Goal: Information Seeking & Learning: Understand process/instructions

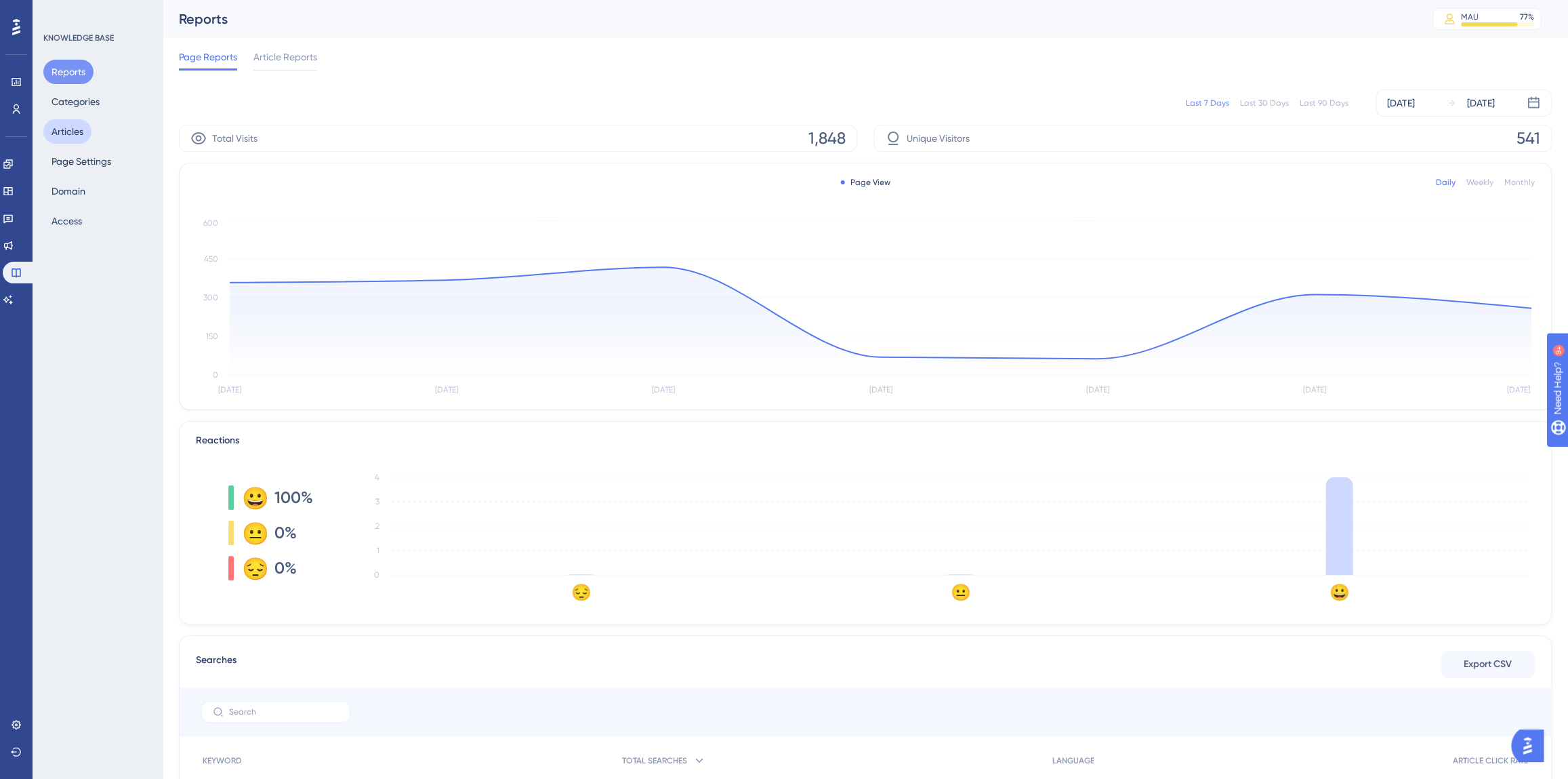
click at [70, 132] on button "Articles" at bounding box center [67, 131] width 48 height 24
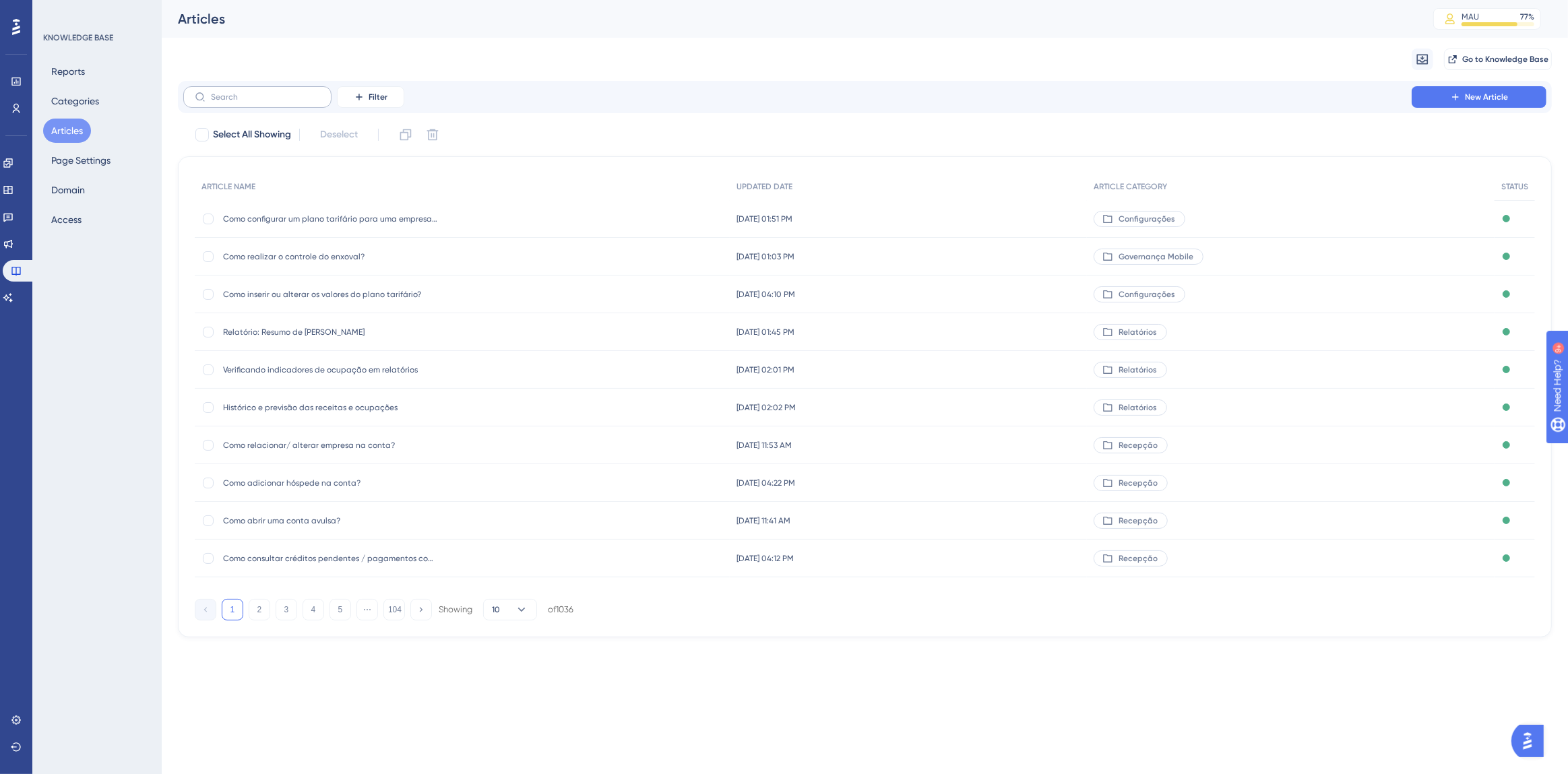
click at [259, 103] on label at bounding box center [257, 97] width 148 height 22
click at [259, 102] on input "text" at bounding box center [265, 96] width 109 height 9
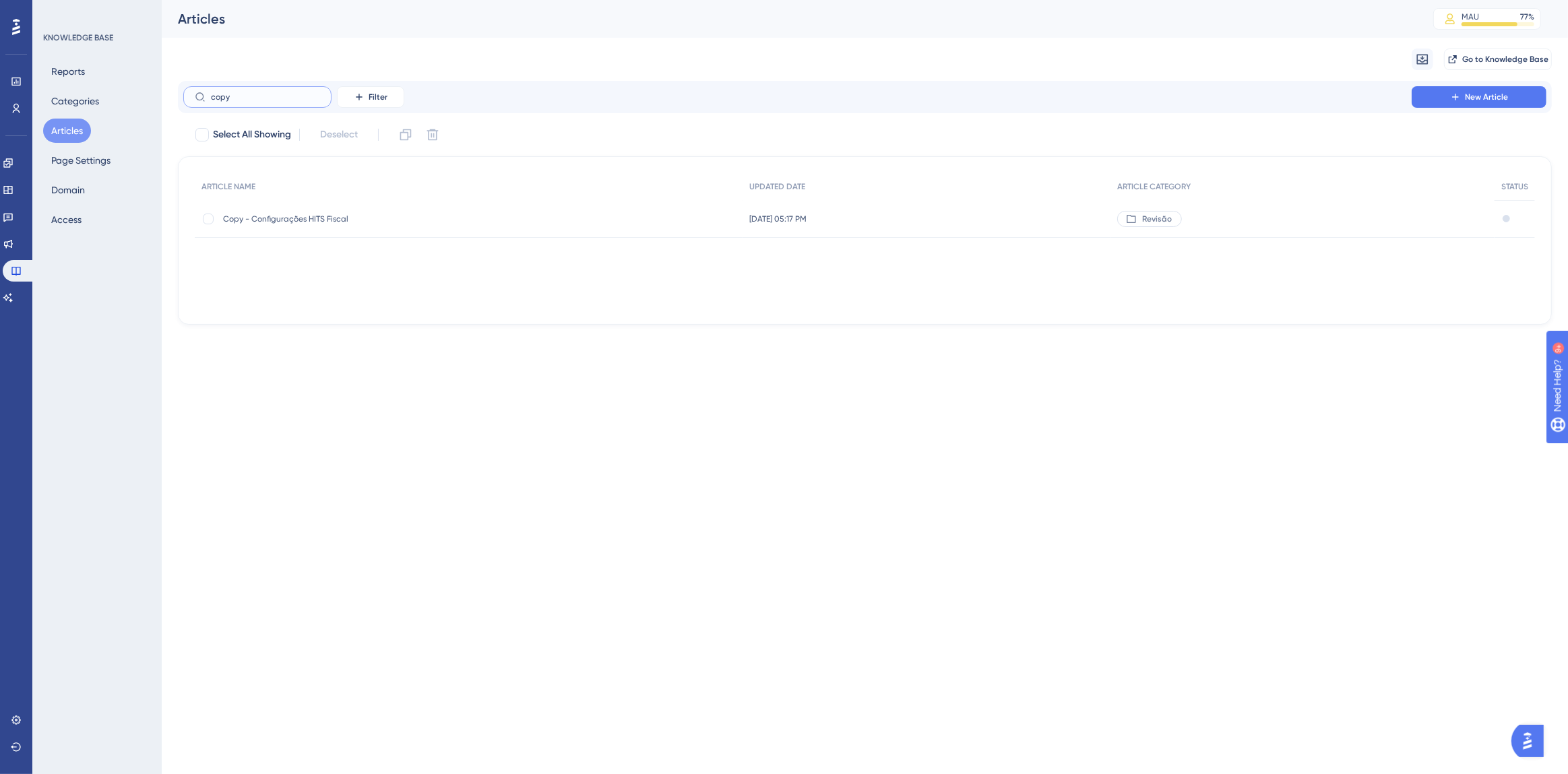
type input "copy"
click at [313, 227] on div "Copy - Configurações HITS Fiscal Copy - Configurações HITS Fiscal" at bounding box center [331, 219] width 215 height 38
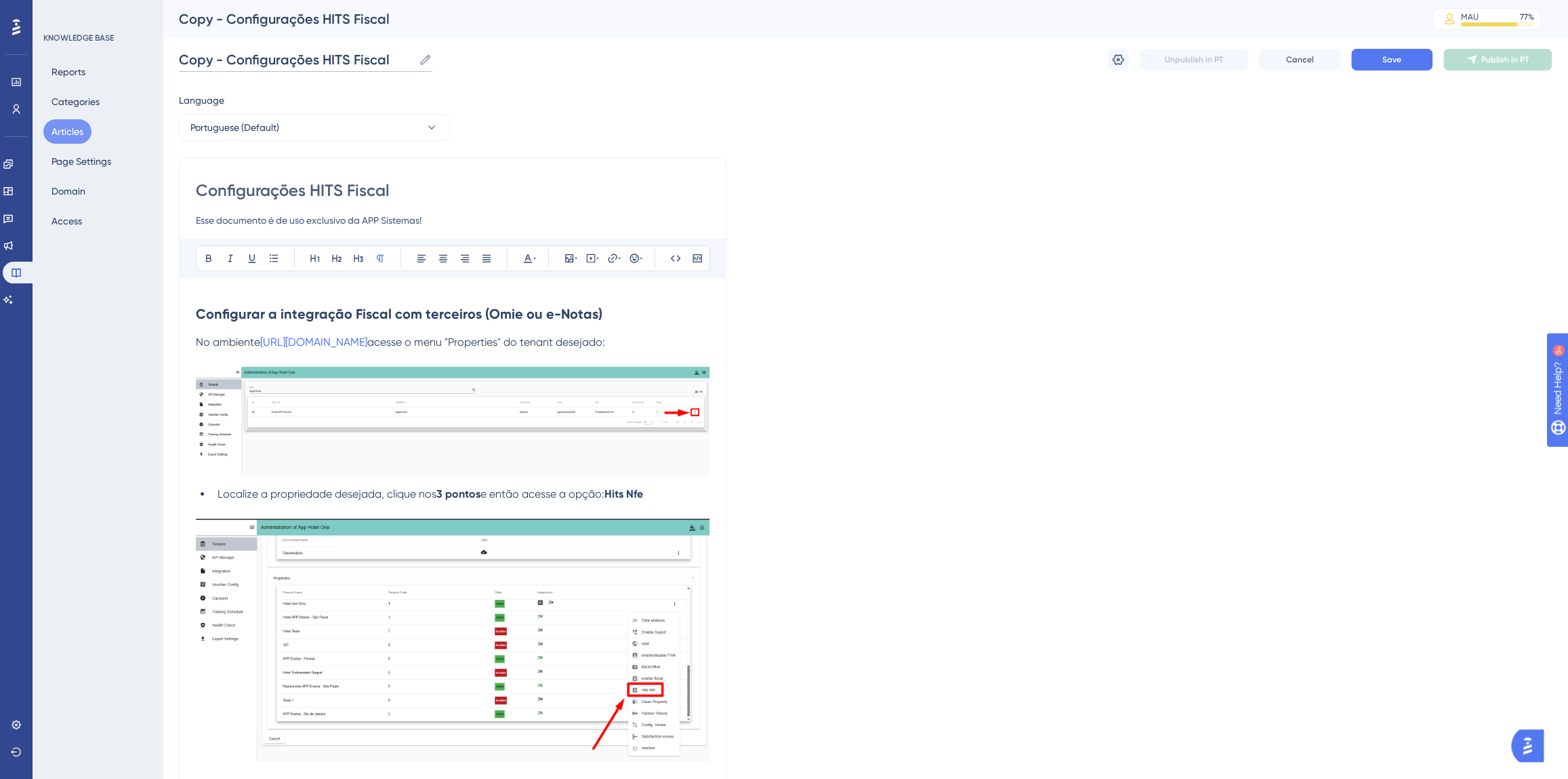
drag, startPoint x: 319, startPoint y: 57, endPoint x: 179, endPoint y: 58, distance: 140.0
click at [179, 58] on input "Copy - Configurações HITS Fiscal" at bounding box center [296, 59] width 234 height 19
click at [273, 55] on input "Integração Fiscal - Obrigatoriedades HITS x Omie" at bounding box center [348, 59] width 339 height 19
click at [272, 55] on input "Integração Fiscal - Obrigatoriedades HITS x Omie" at bounding box center [348, 59] width 339 height 19
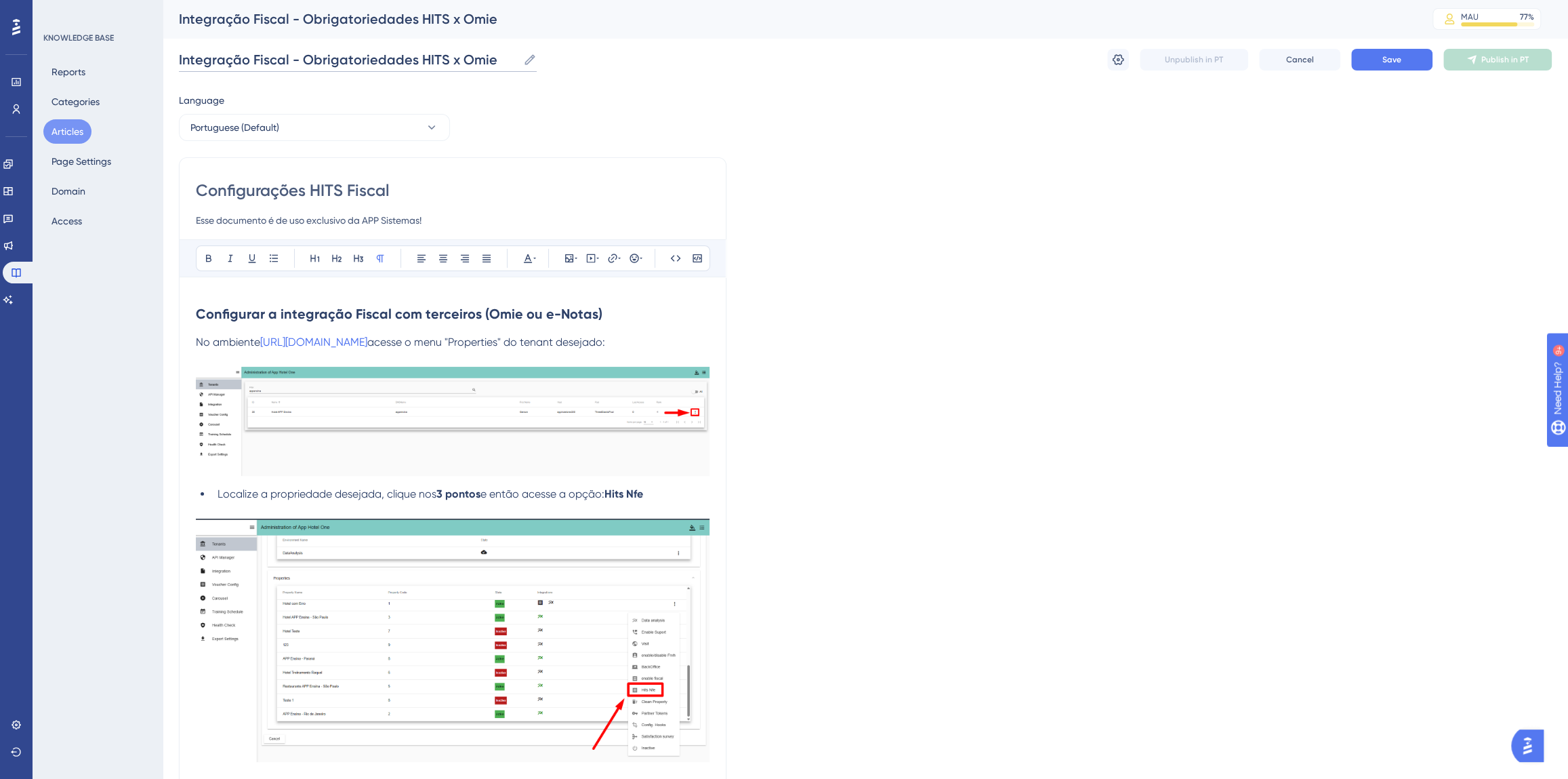
type input "Integração Fiscal - Obrigatoriedades HITS x Omie"
click at [273, 190] on input "Configurações HITS Fiscal" at bounding box center [453, 191] width 514 height 22
paste input "Integração Fiscal - Obrigatoriedades HITS x Omie"
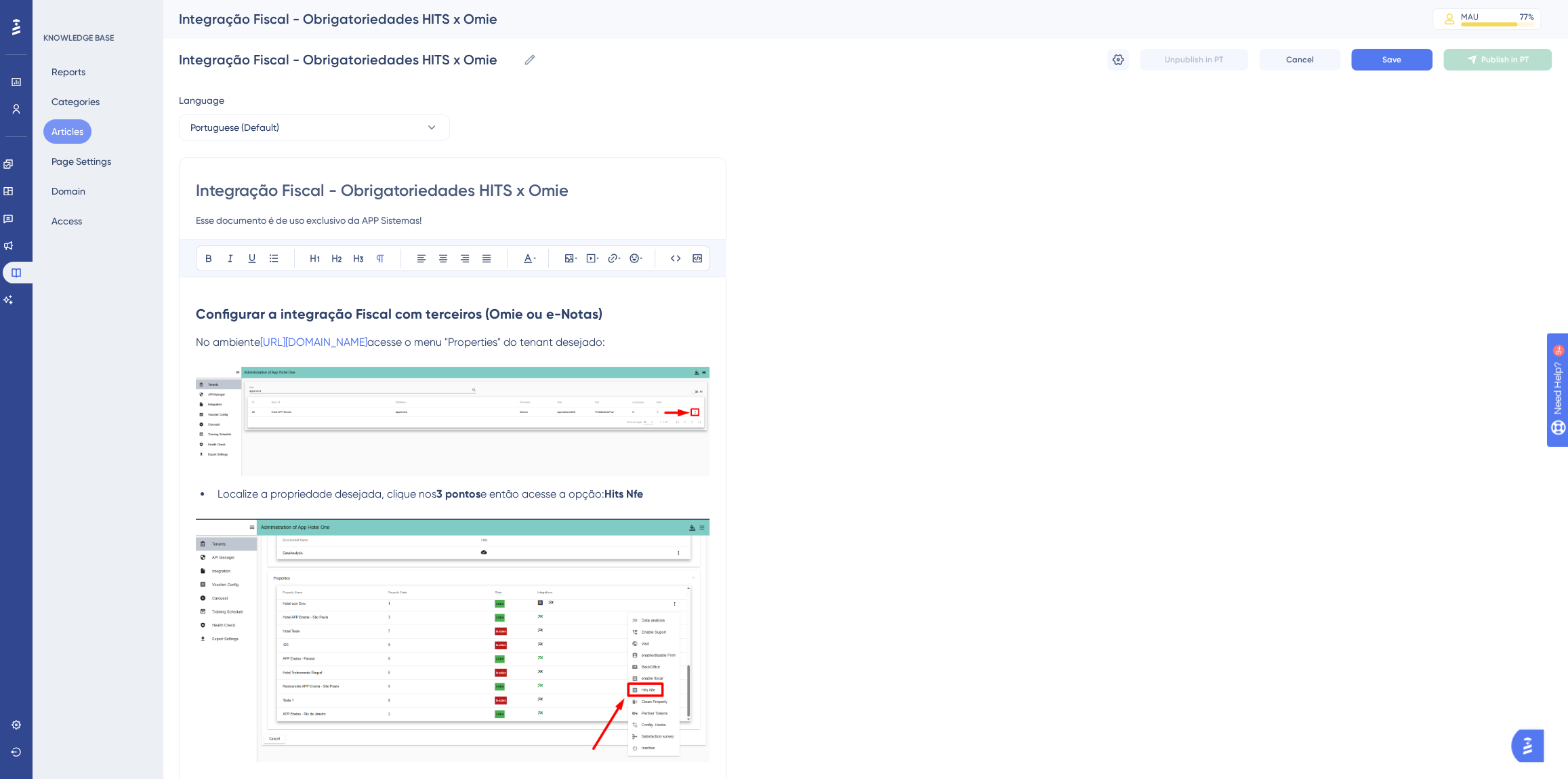
type input "Integração Fiscal - Obrigatoriedades HITS x Omie"
click at [198, 221] on input "Esse documento é de uso exclusivo da APP Sistemas!" at bounding box center [453, 220] width 514 height 16
click at [563, 222] on input "Caso seu empreendimento emita NF-e e/ou NFS-e via integração entre HITS e Omie,…" at bounding box center [453, 220] width 514 height 16
click at [703, 217] on input "Caso seu empreendimento emita NF-e e/ou NFS-e via integração entre HITS e Omie,…" at bounding box center [453, 220] width 514 height 16
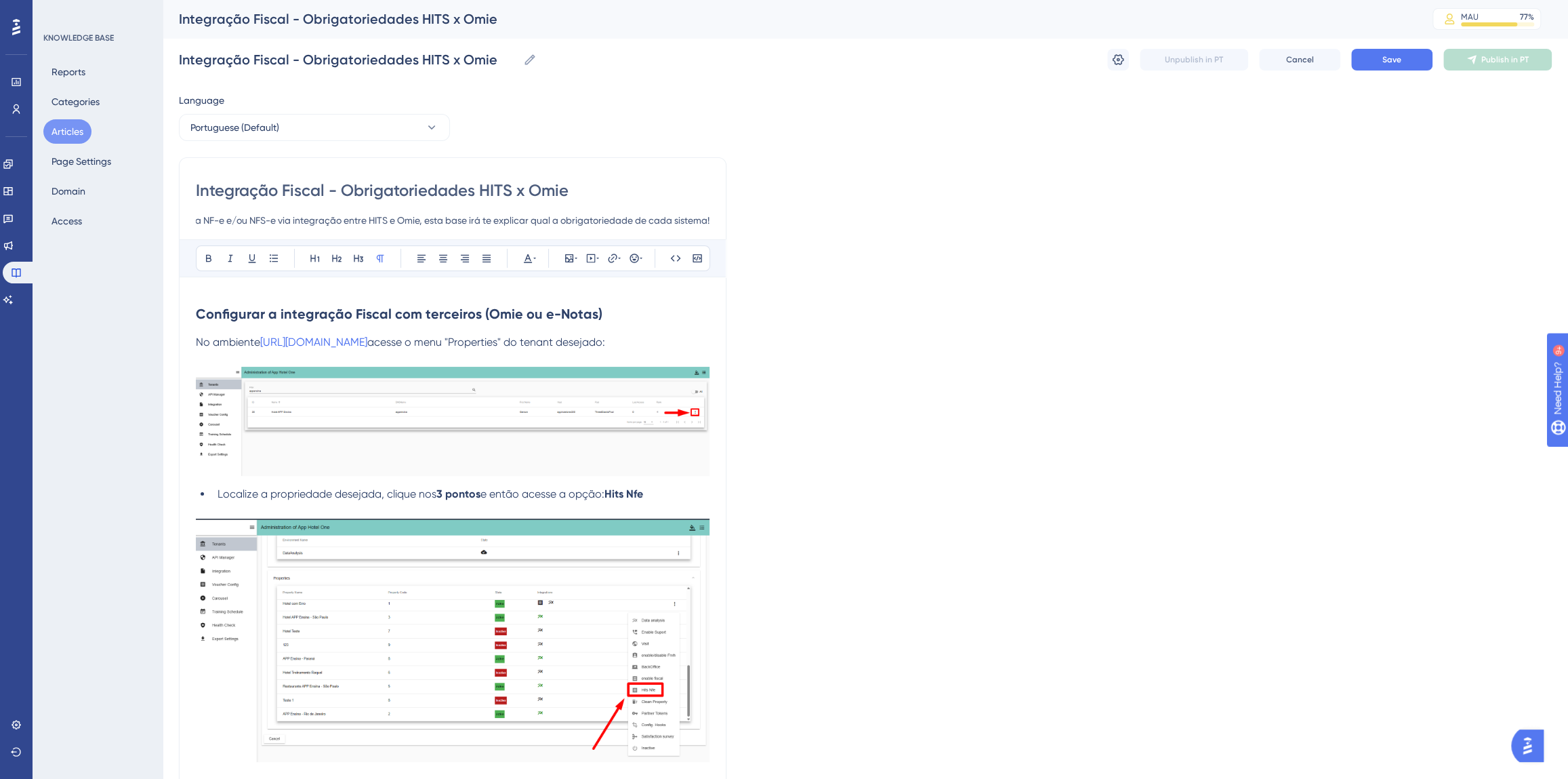
scroll to position [0, 146]
type input "Caso seu empreendimento emita NF-e e/ou NFS-e via integração entre HITS e Omie,…"
click at [355, 313] on strong "Configurar a integração Fiscal com terceiros (Omie ou e-Notas)" at bounding box center [399, 314] width 406 height 16
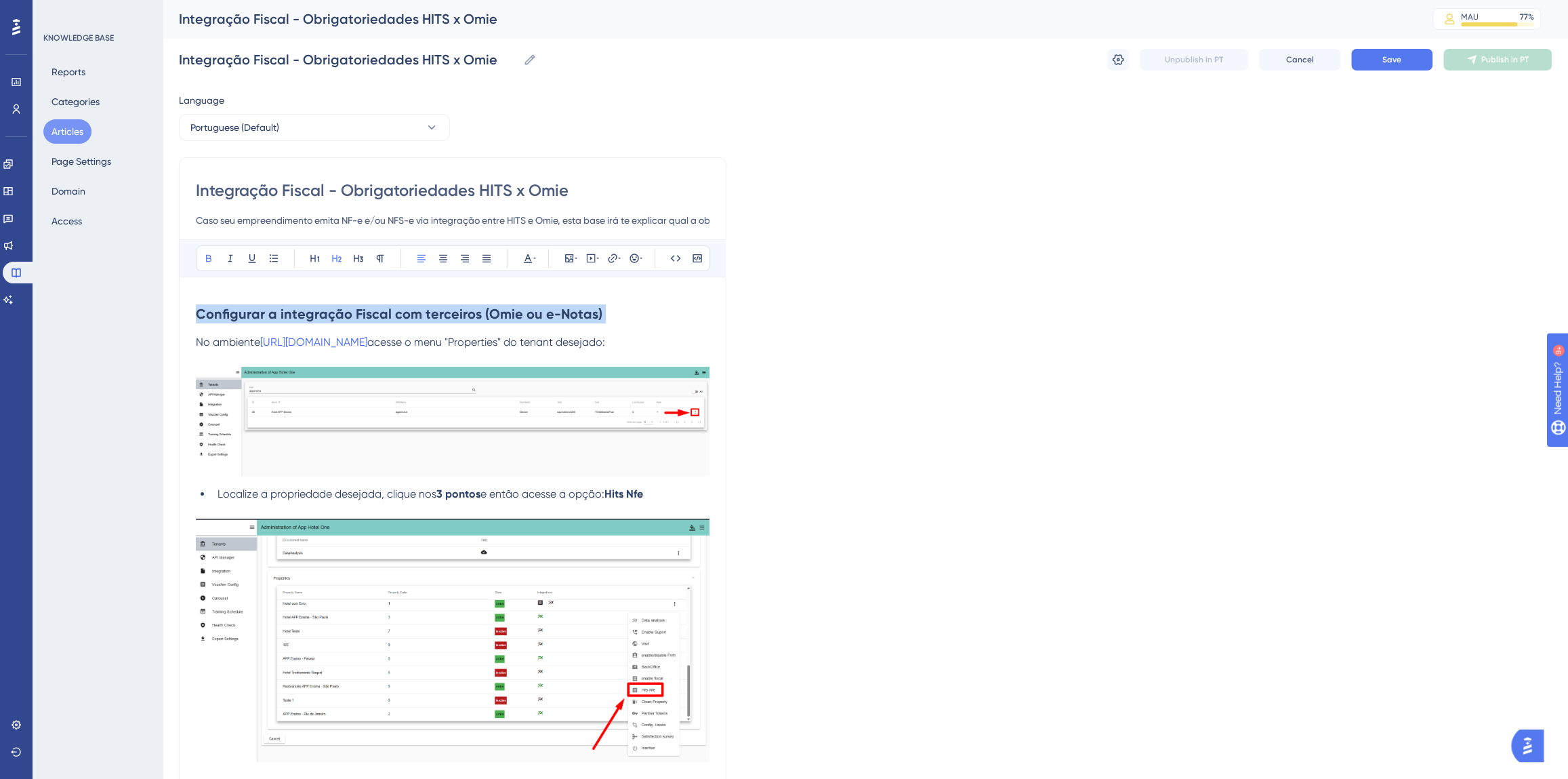
click at [355, 313] on strong "Configurar a integração Fiscal com terceiros (Omie ou e-Notas)" at bounding box center [399, 314] width 406 height 16
click at [341, 316] on strong "Configurar a integração Fiscal com terceiros (Omie ou e-Notas)" at bounding box center [399, 314] width 406 height 16
click at [197, 311] on strong "Configurar a integração Fiscal com terceiros (Omie ou e-Notas)" at bounding box center [399, 314] width 406 height 16
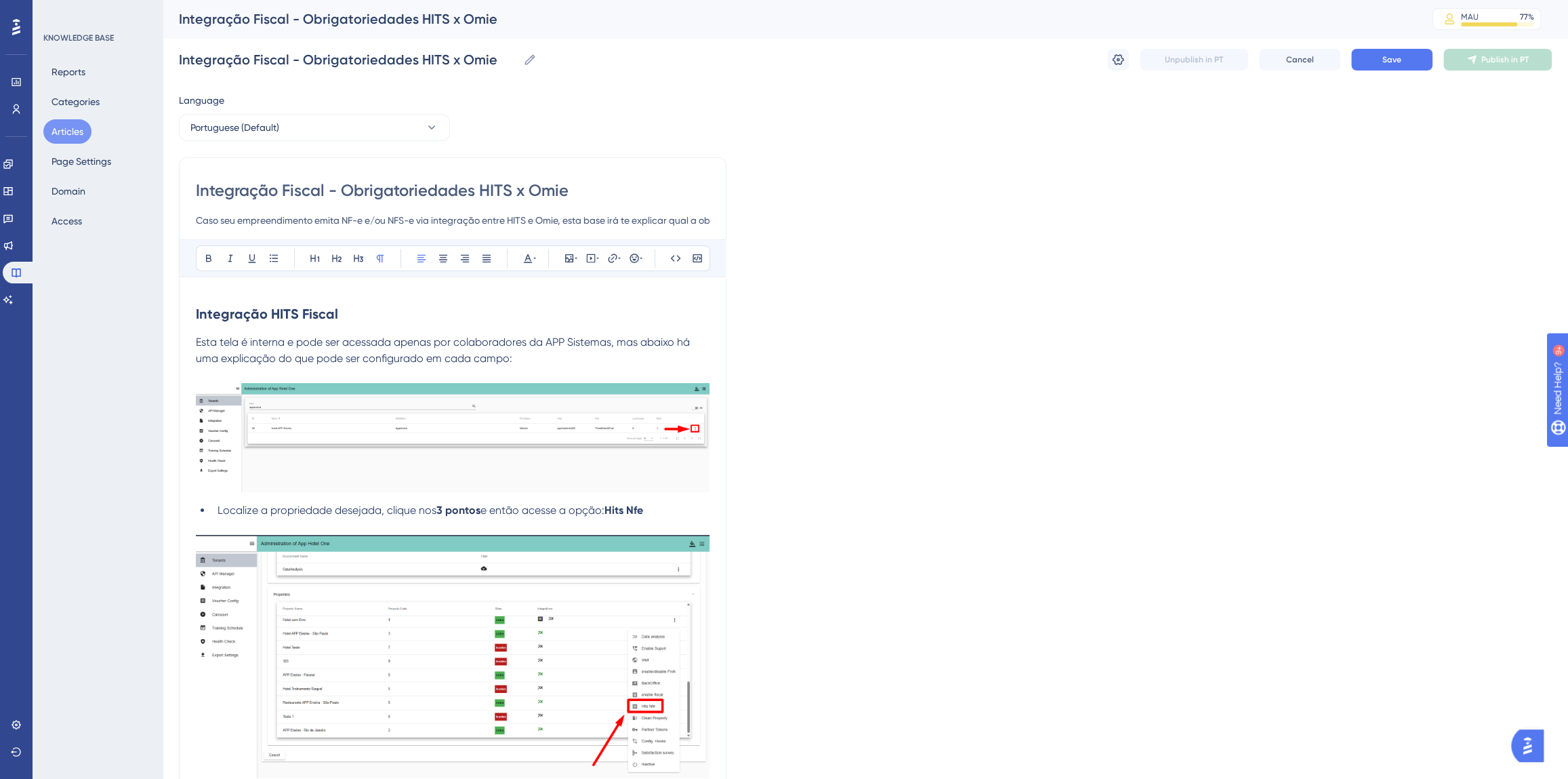
click at [430, 397] on img at bounding box center [453, 438] width 514 height 109
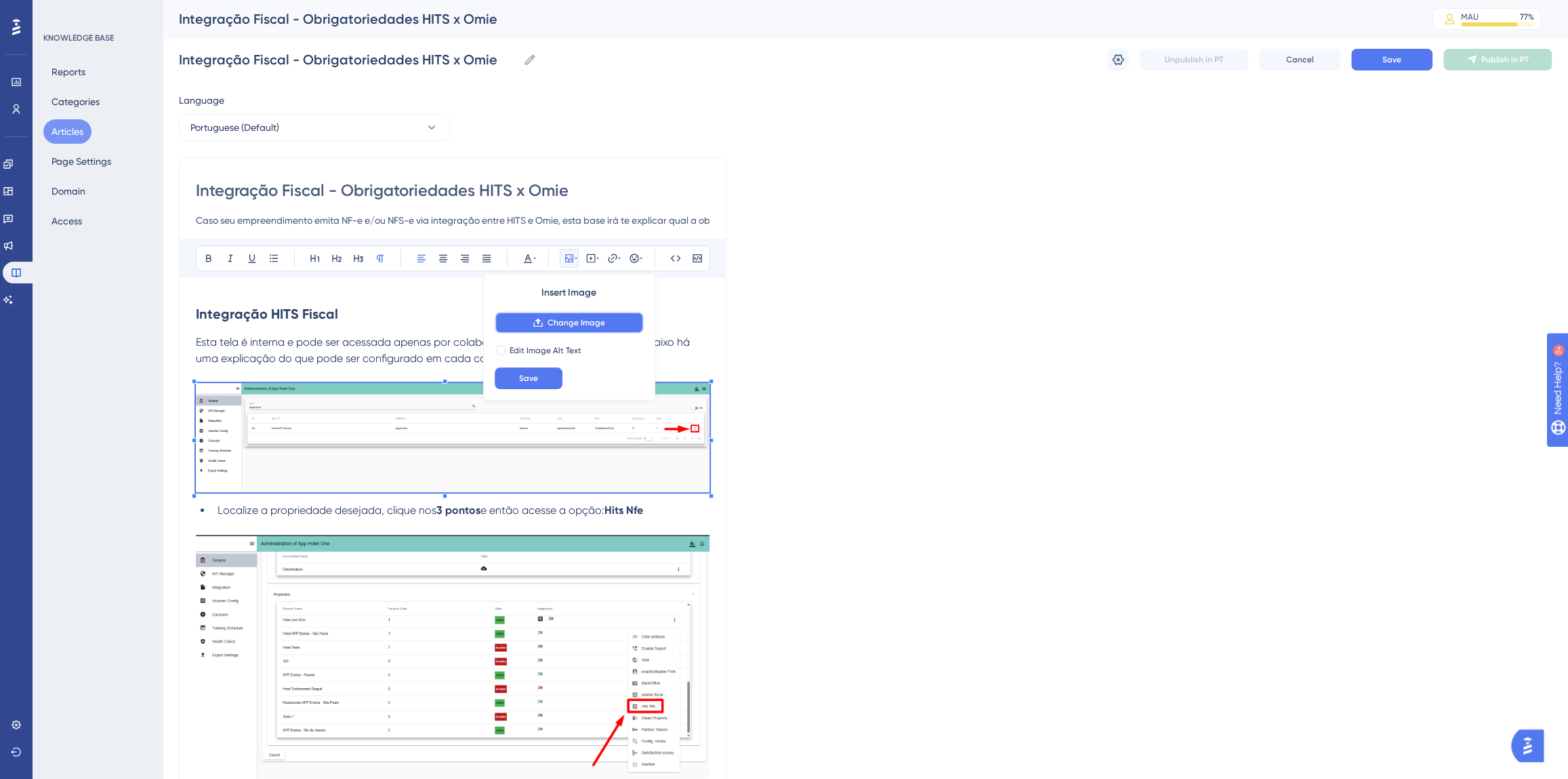
click at [546, 322] on button "Change Image" at bounding box center [569, 322] width 149 height 22
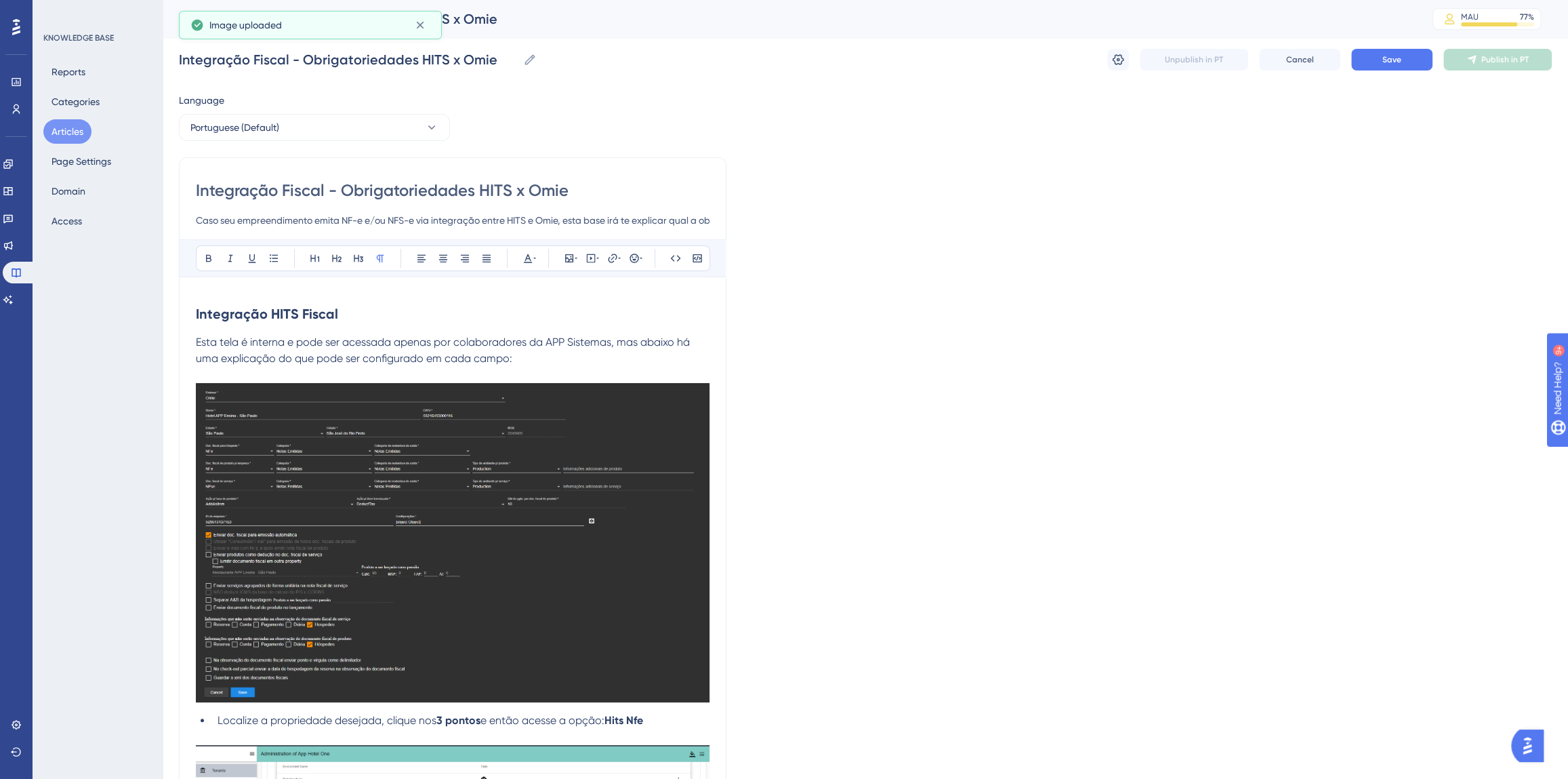
click at [581, 476] on img at bounding box center [453, 542] width 514 height 319
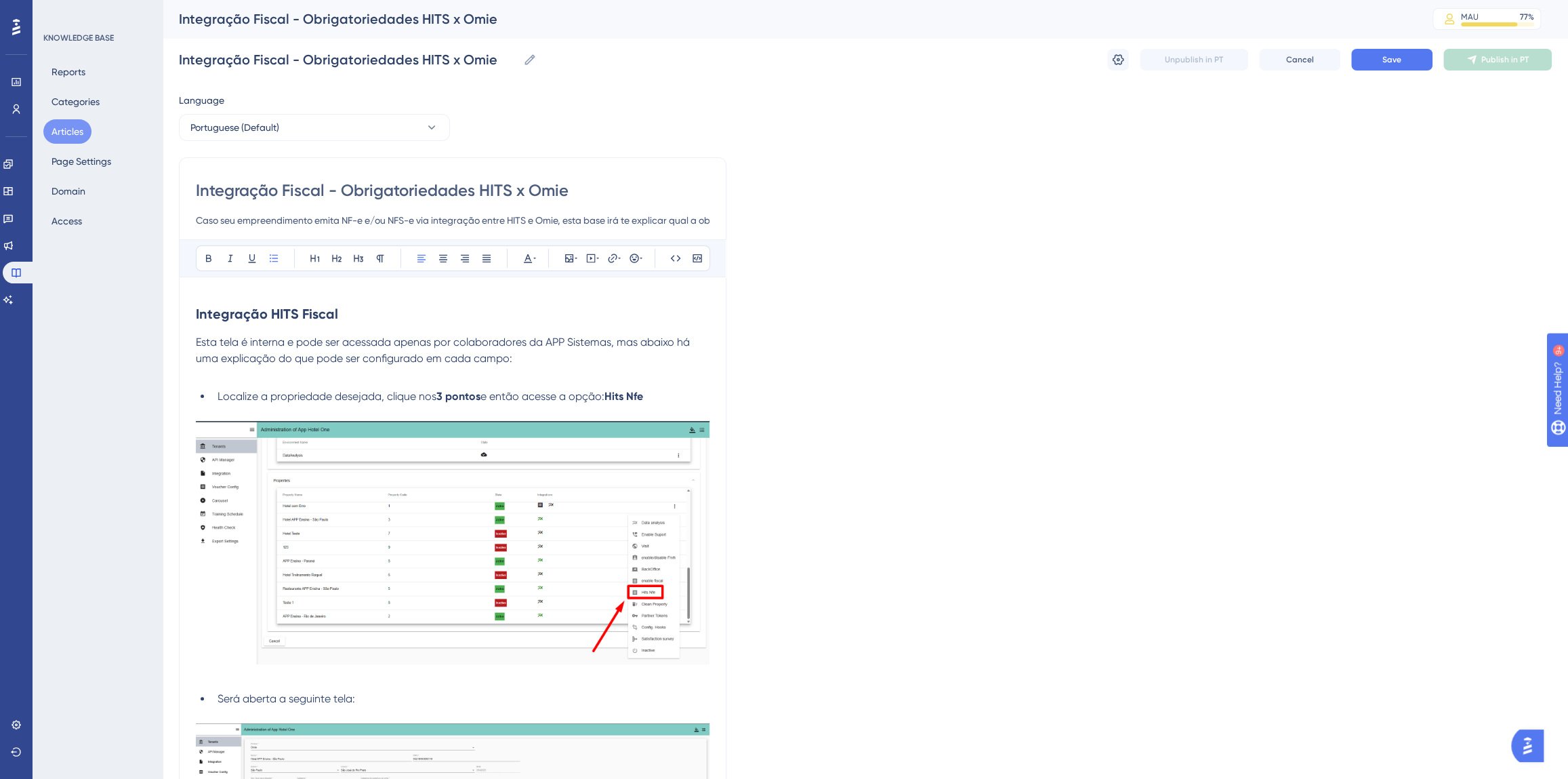
click at [419, 483] on img at bounding box center [453, 542] width 514 height 244
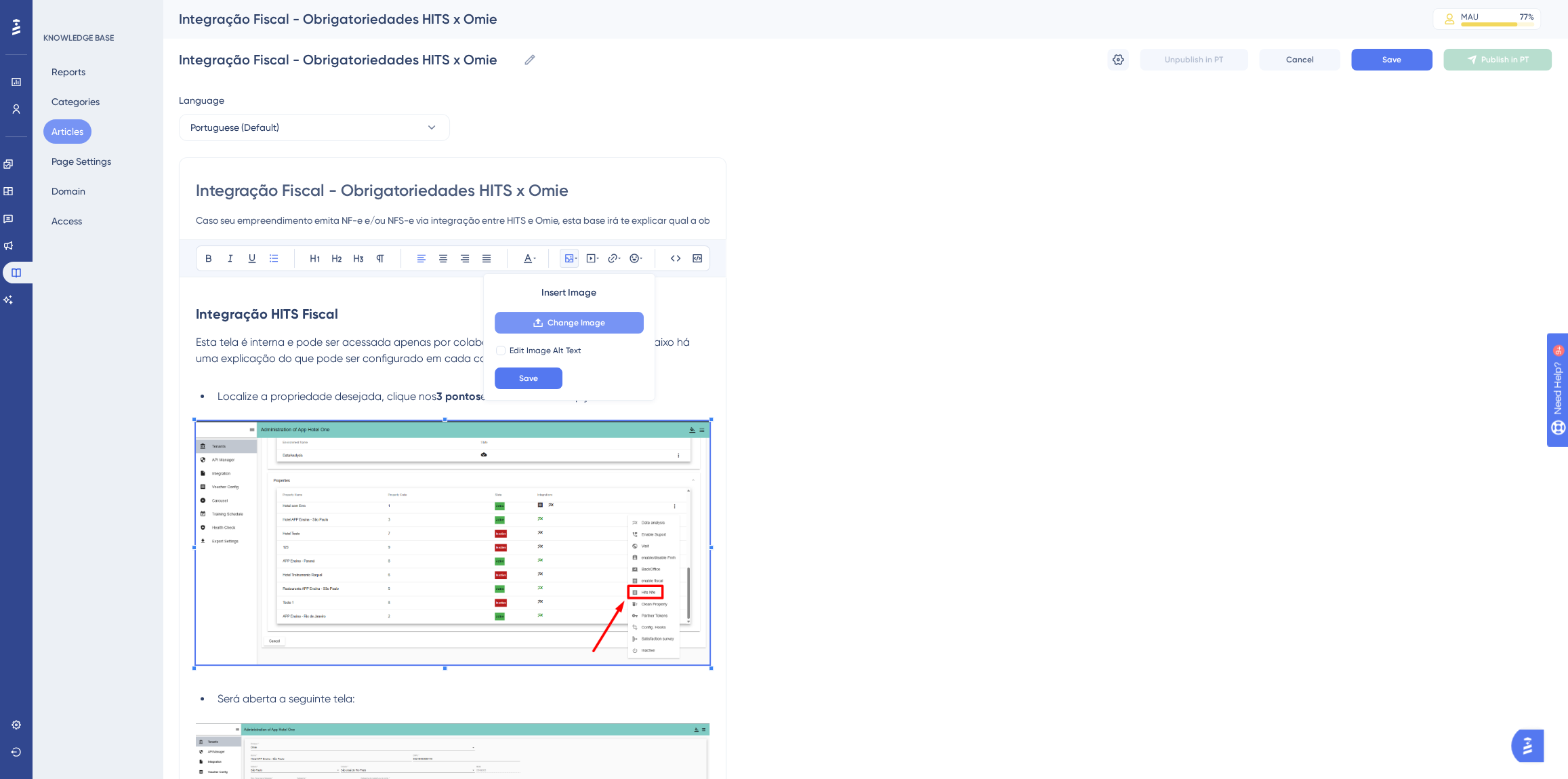
click at [560, 322] on span "Change Image" at bounding box center [576, 322] width 57 height 11
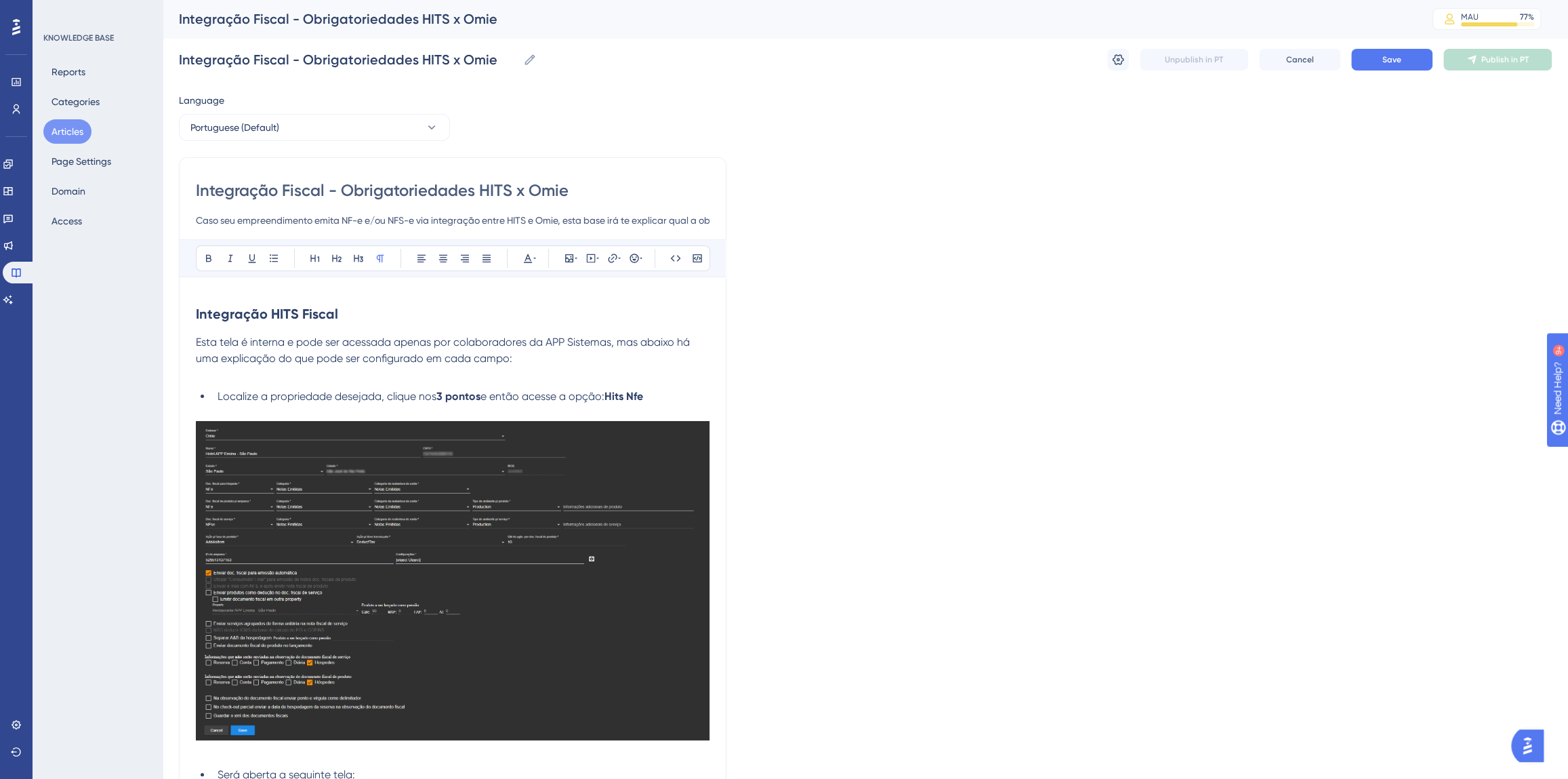
click at [412, 400] on span "Localize a propriedade desejada, clique nos" at bounding box center [326, 396] width 219 height 13
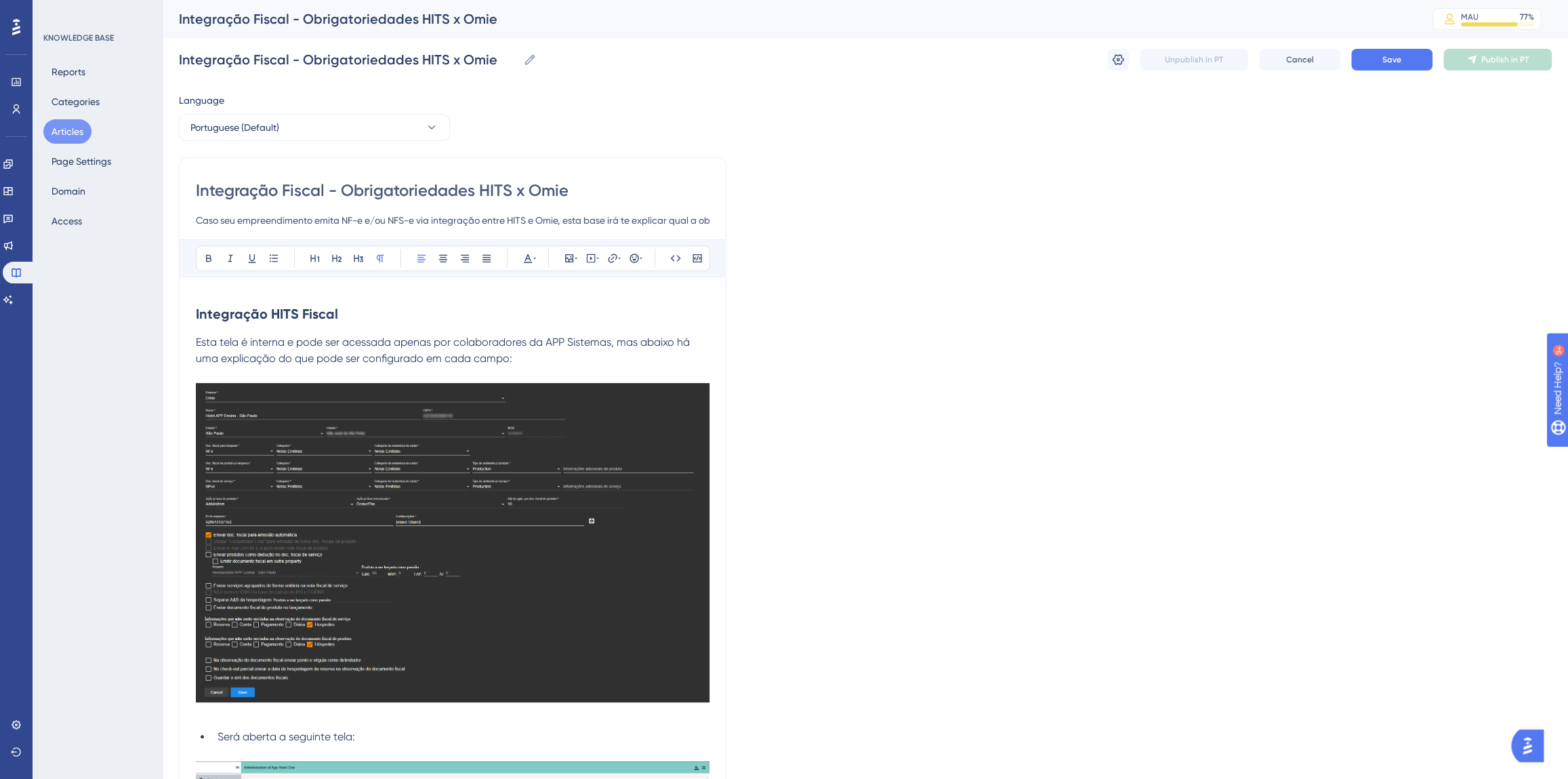
click at [404, 448] on img at bounding box center [453, 542] width 514 height 319
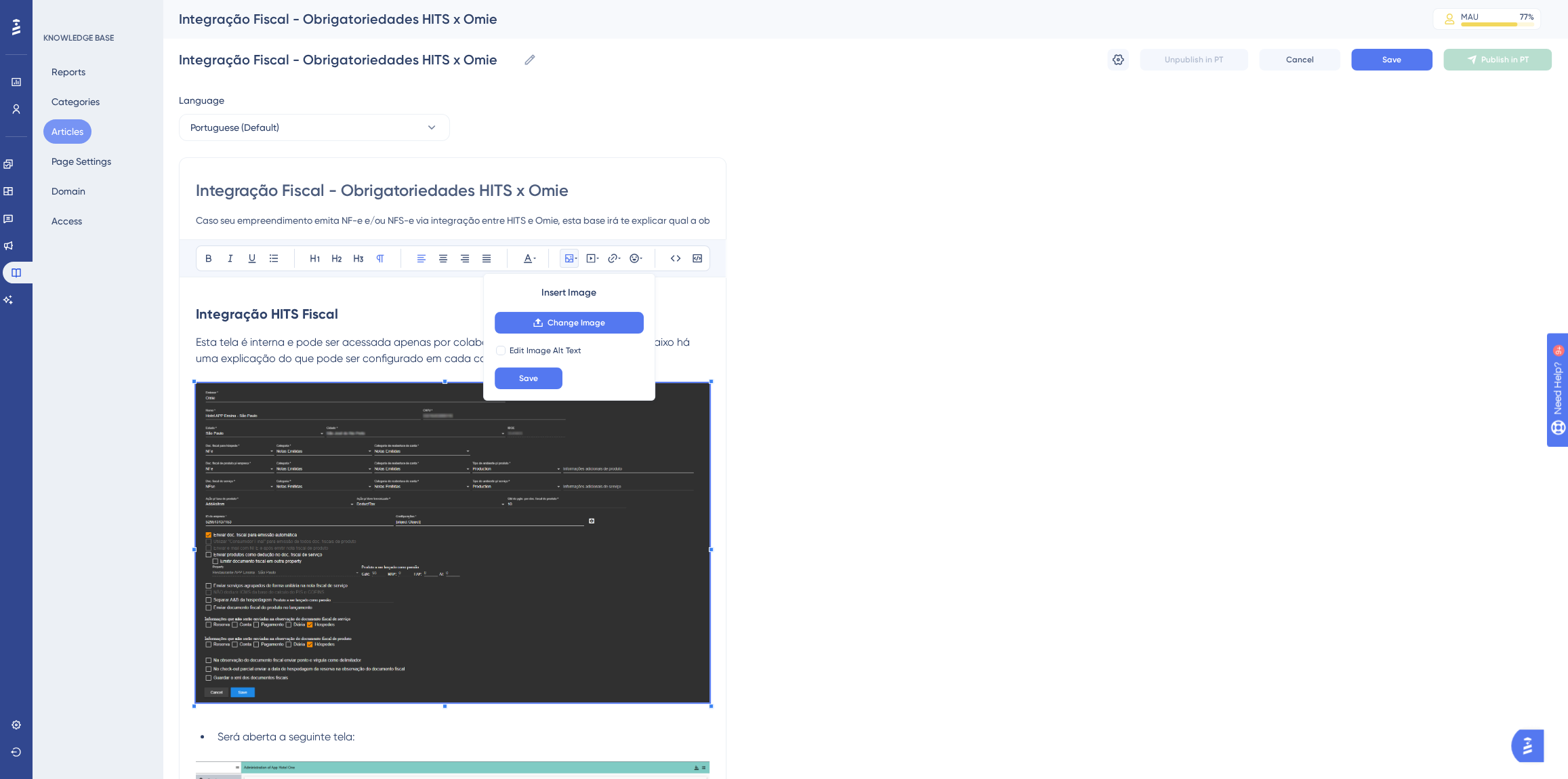
click at [689, 679] on img at bounding box center [453, 542] width 514 height 319
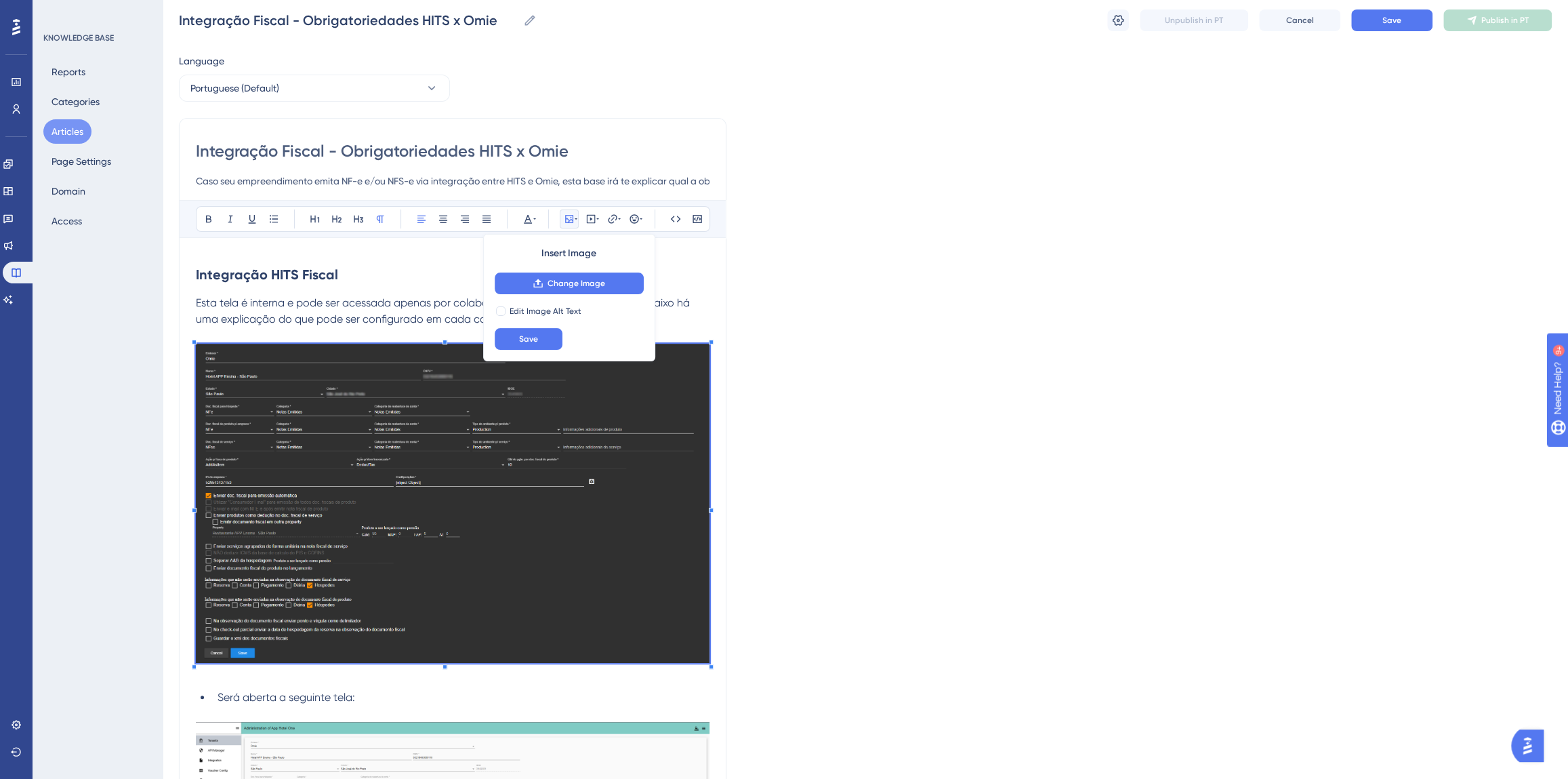
scroll to position [61, 0]
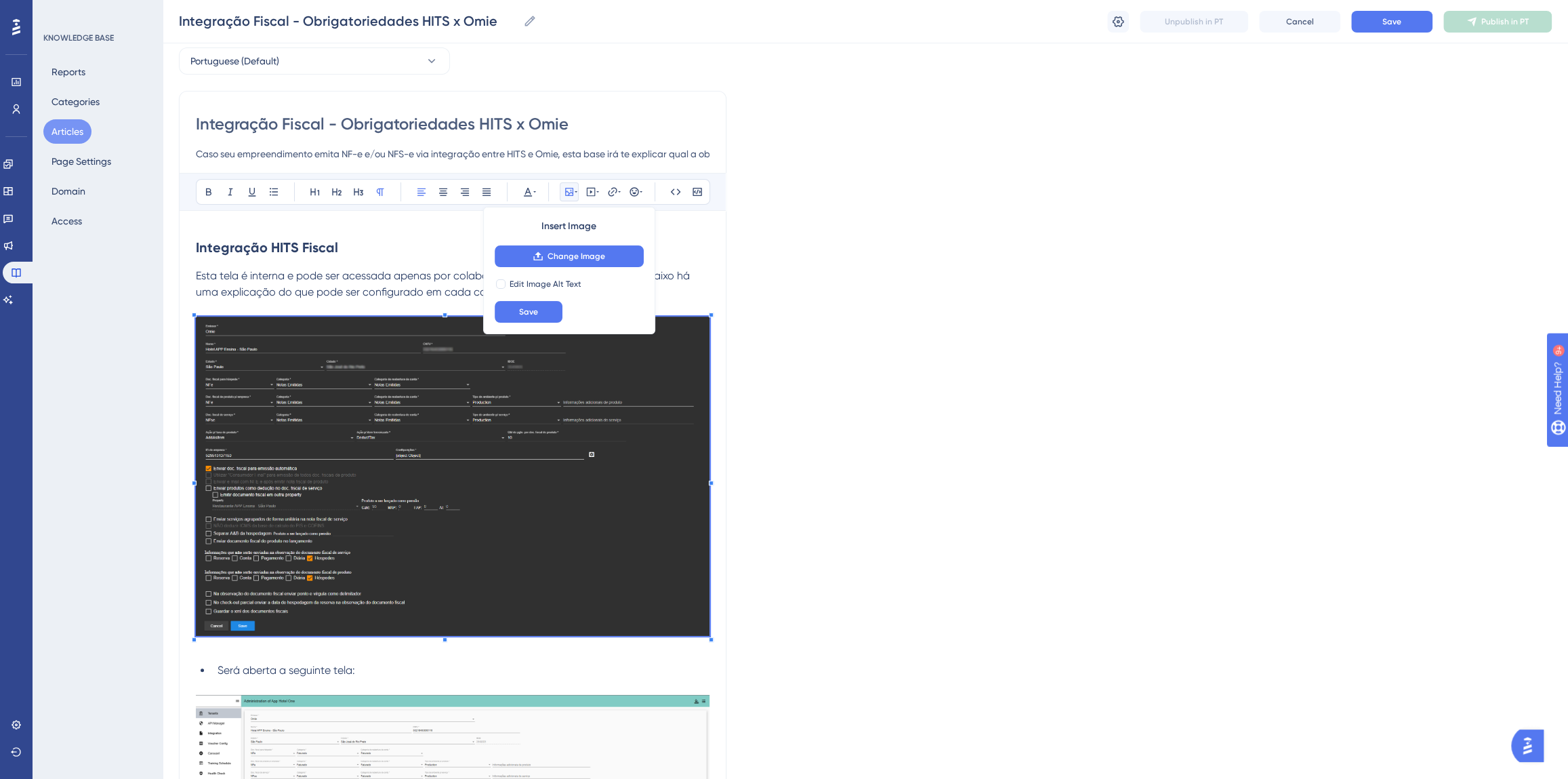
click at [384, 491] on img at bounding box center [453, 476] width 514 height 319
click at [563, 253] on span "Change Image" at bounding box center [576, 256] width 57 height 11
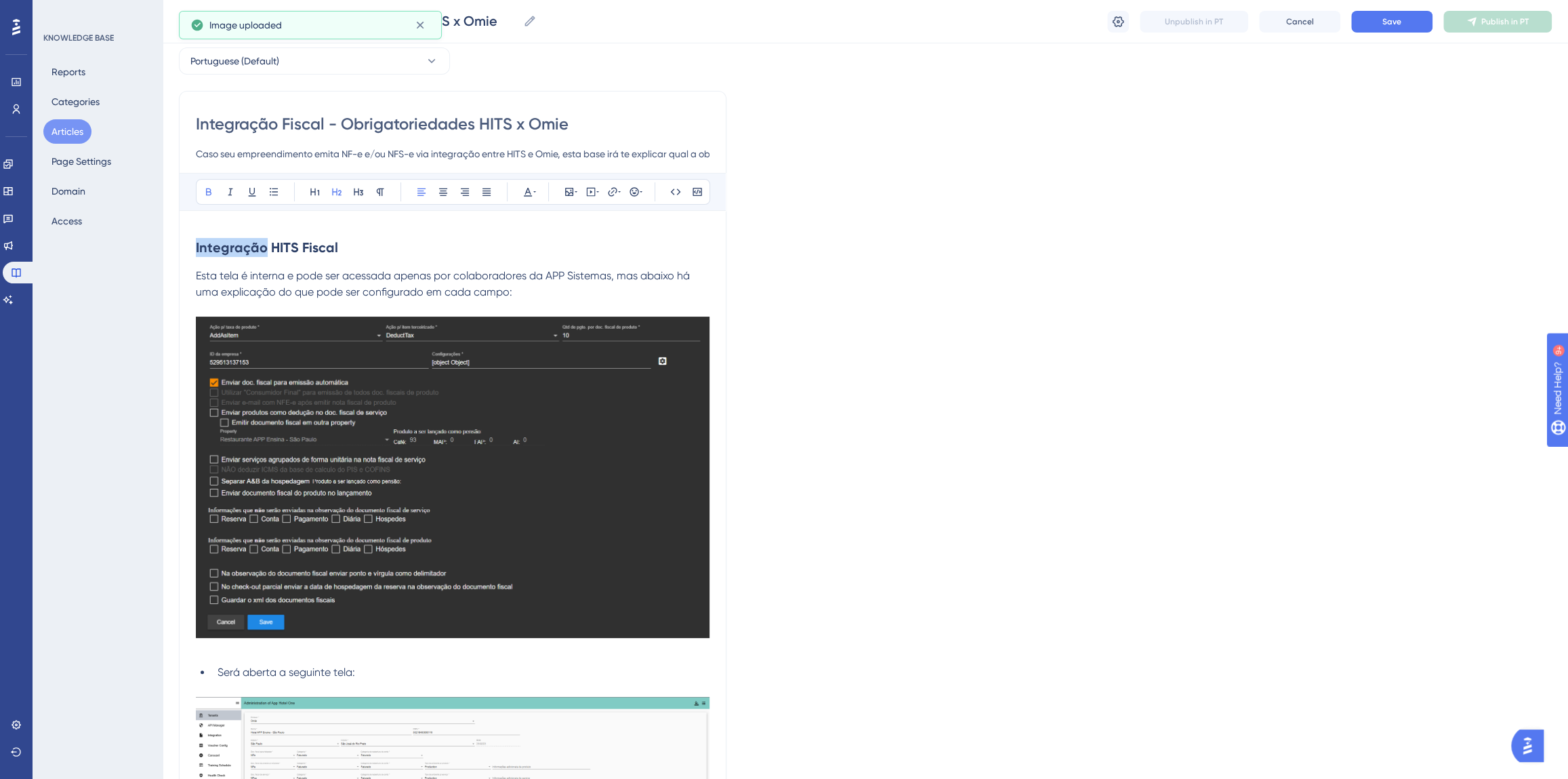
drag, startPoint x: 196, startPoint y: 247, endPoint x: 262, endPoint y: 248, distance: 66.0
click at [262, 248] on strong "Integração HITS Fiscal" at bounding box center [267, 247] width 142 height 16
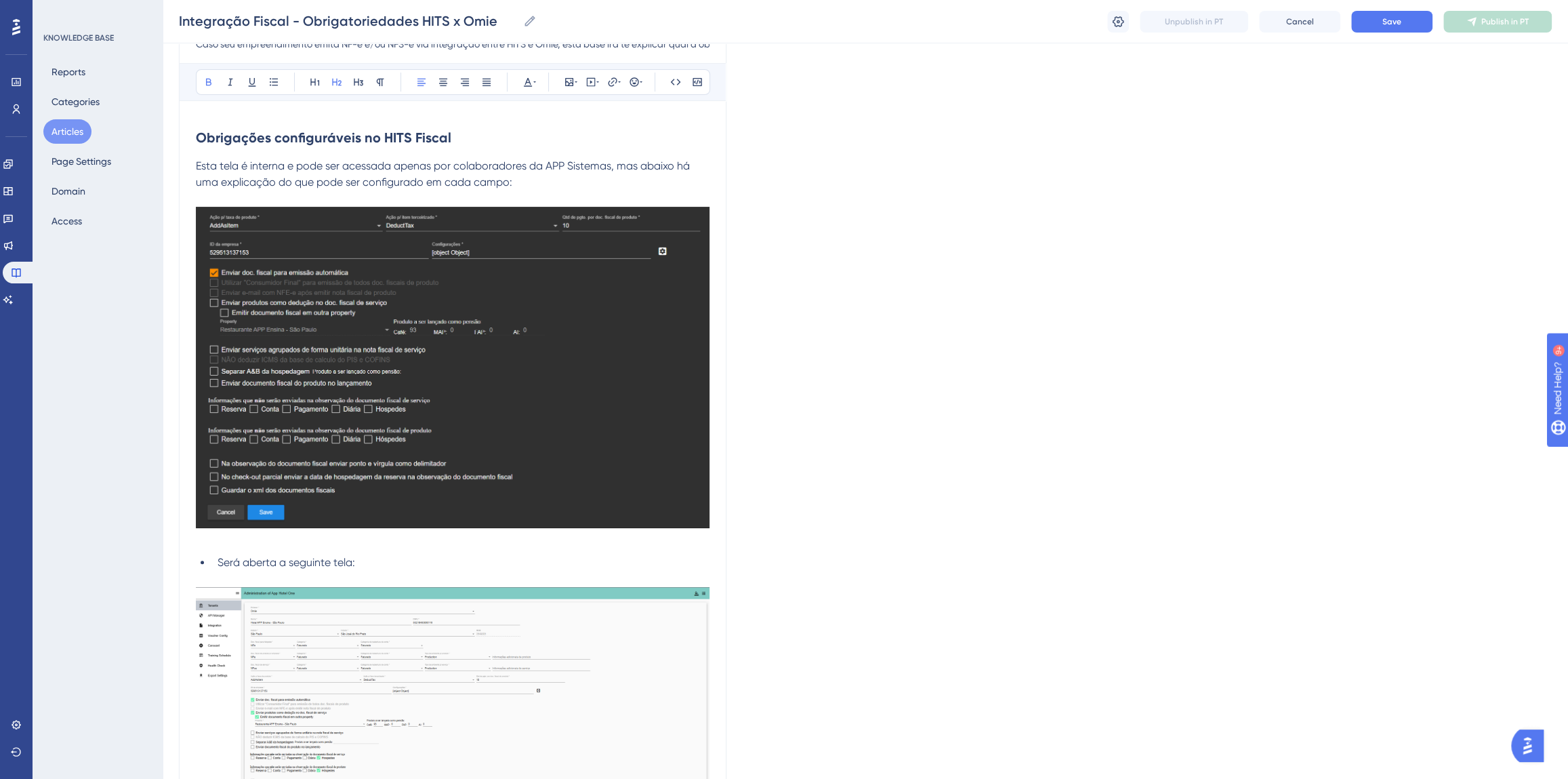
scroll to position [246, 0]
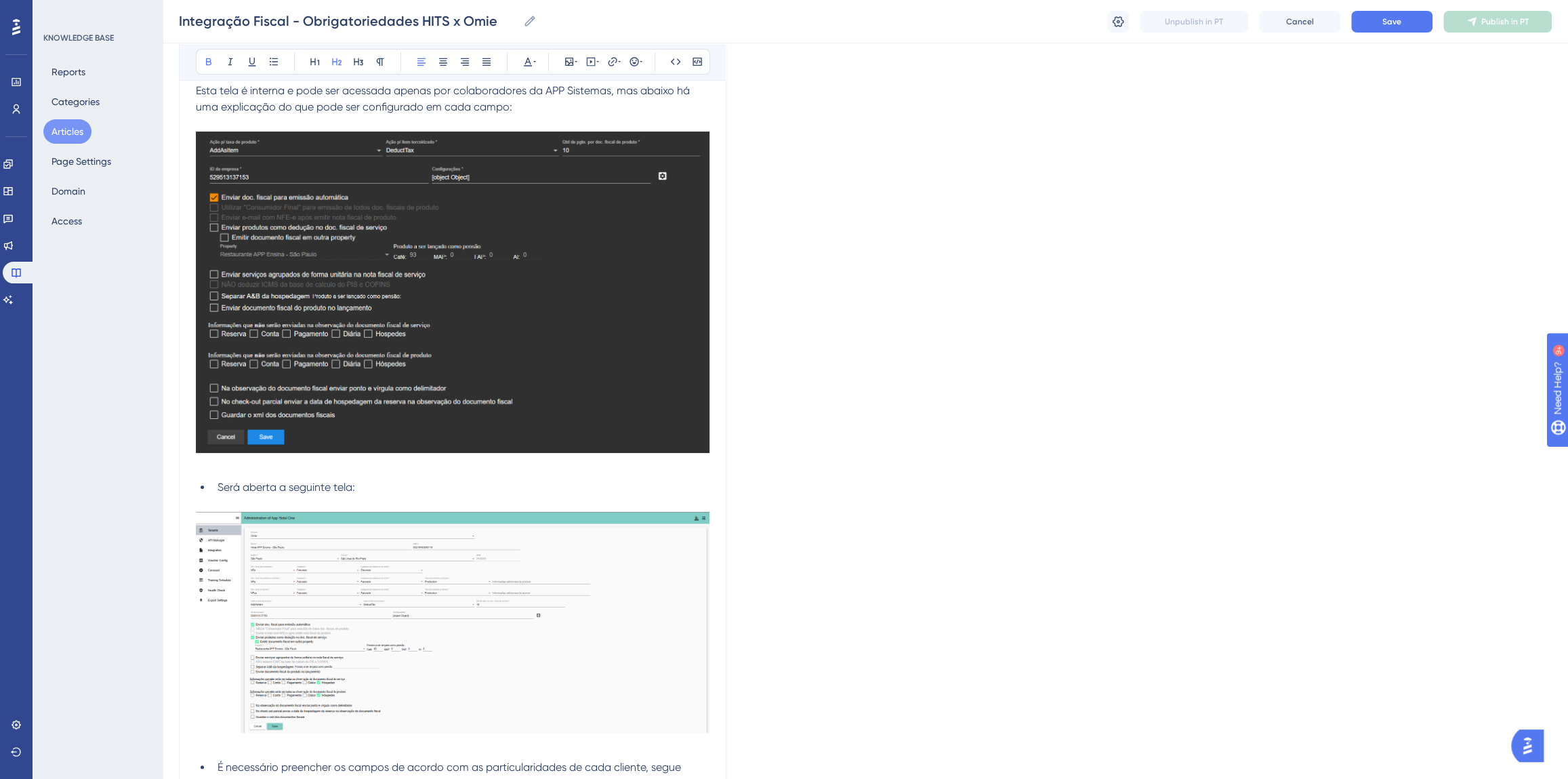
click at [281, 493] on li "Será aberta a seguinte tela:" at bounding box center [461, 487] width 498 height 16
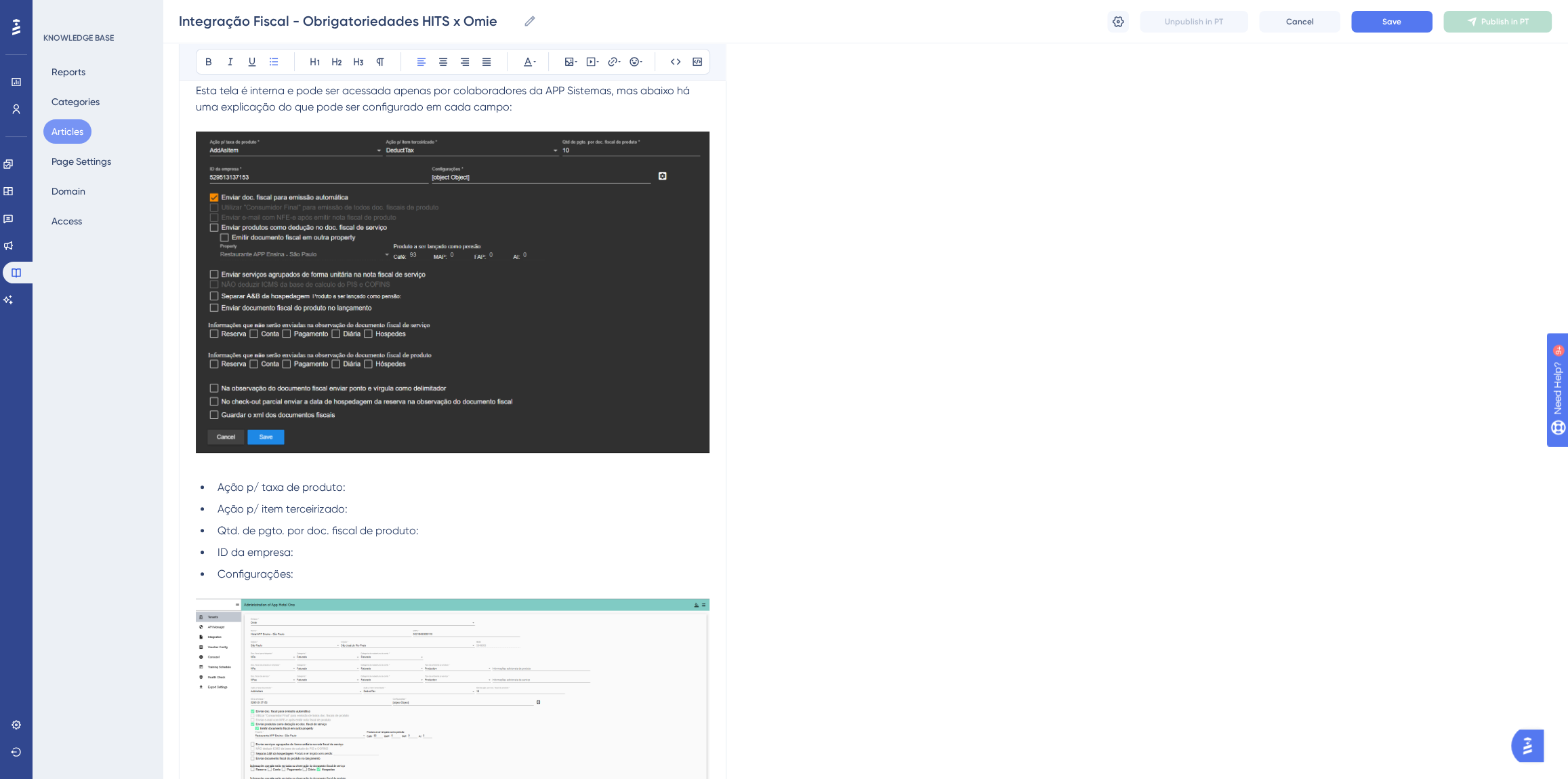
click at [344, 568] on li "Configurações:" at bounding box center [461, 574] width 498 height 16
click at [218, 470] on p at bounding box center [453, 465] width 514 height 16
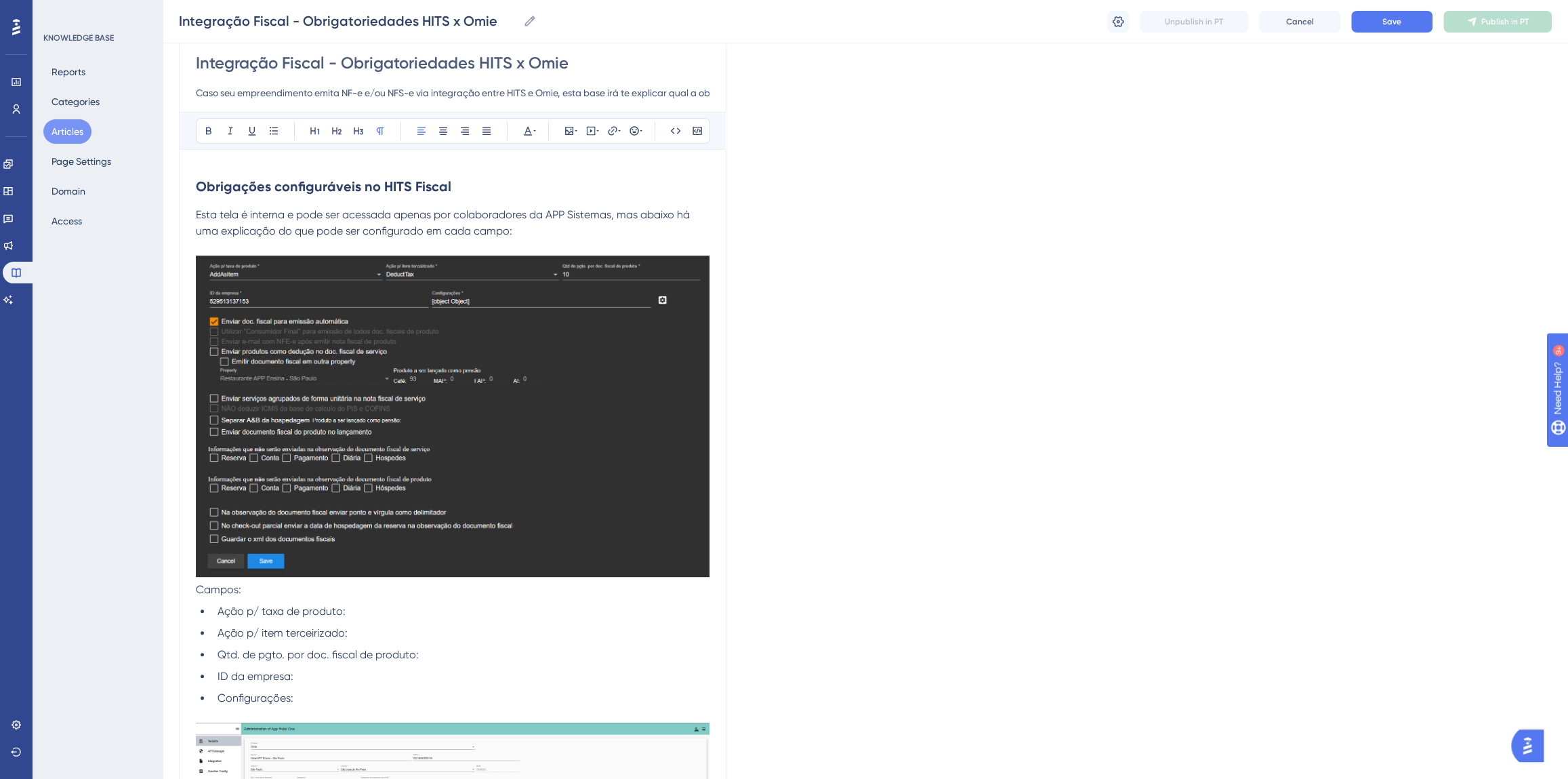
scroll to position [0, 0]
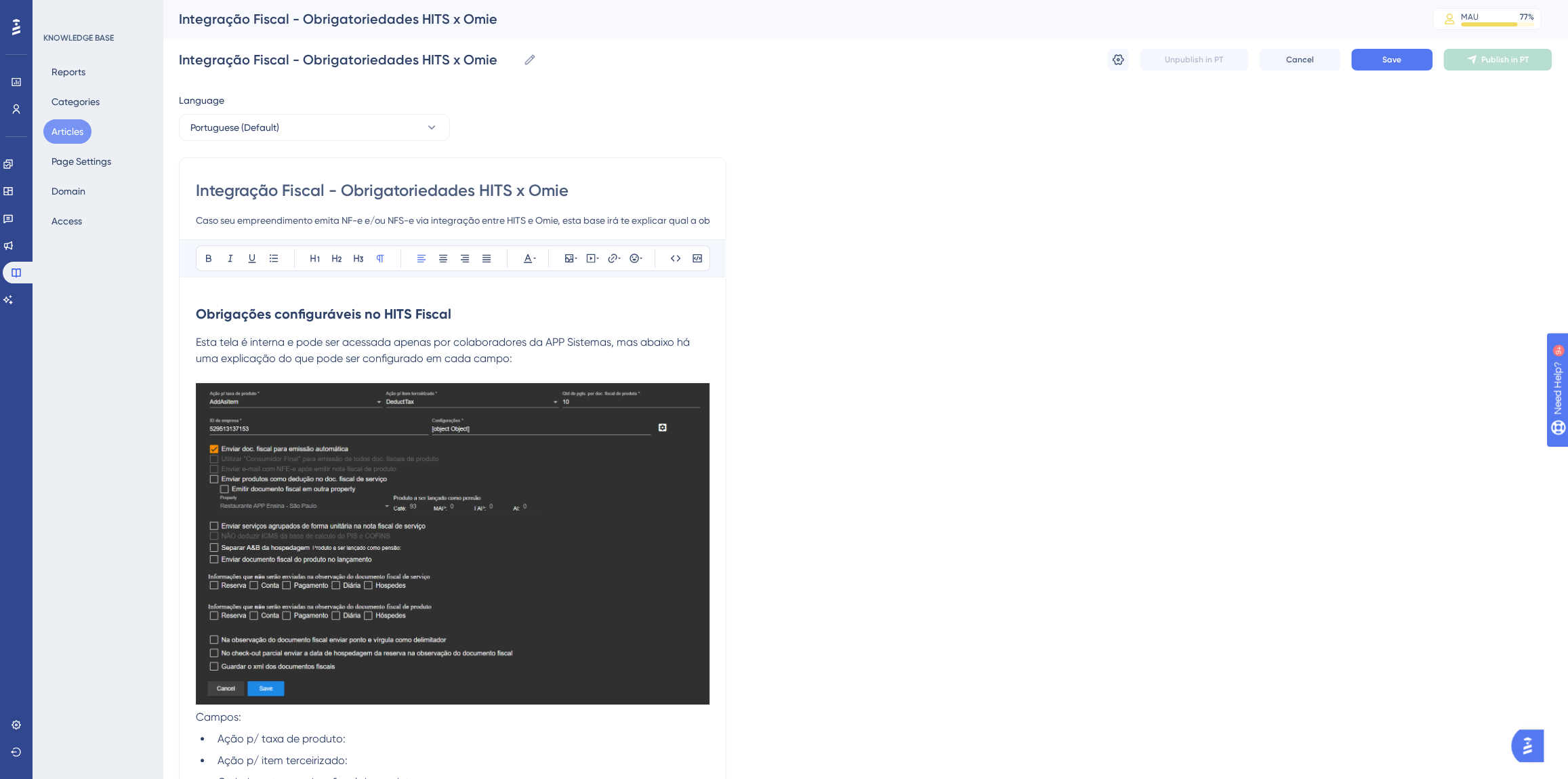
click at [311, 314] on strong "Obrigações configuráveis no HITS Fiscal" at bounding box center [324, 314] width 256 height 16
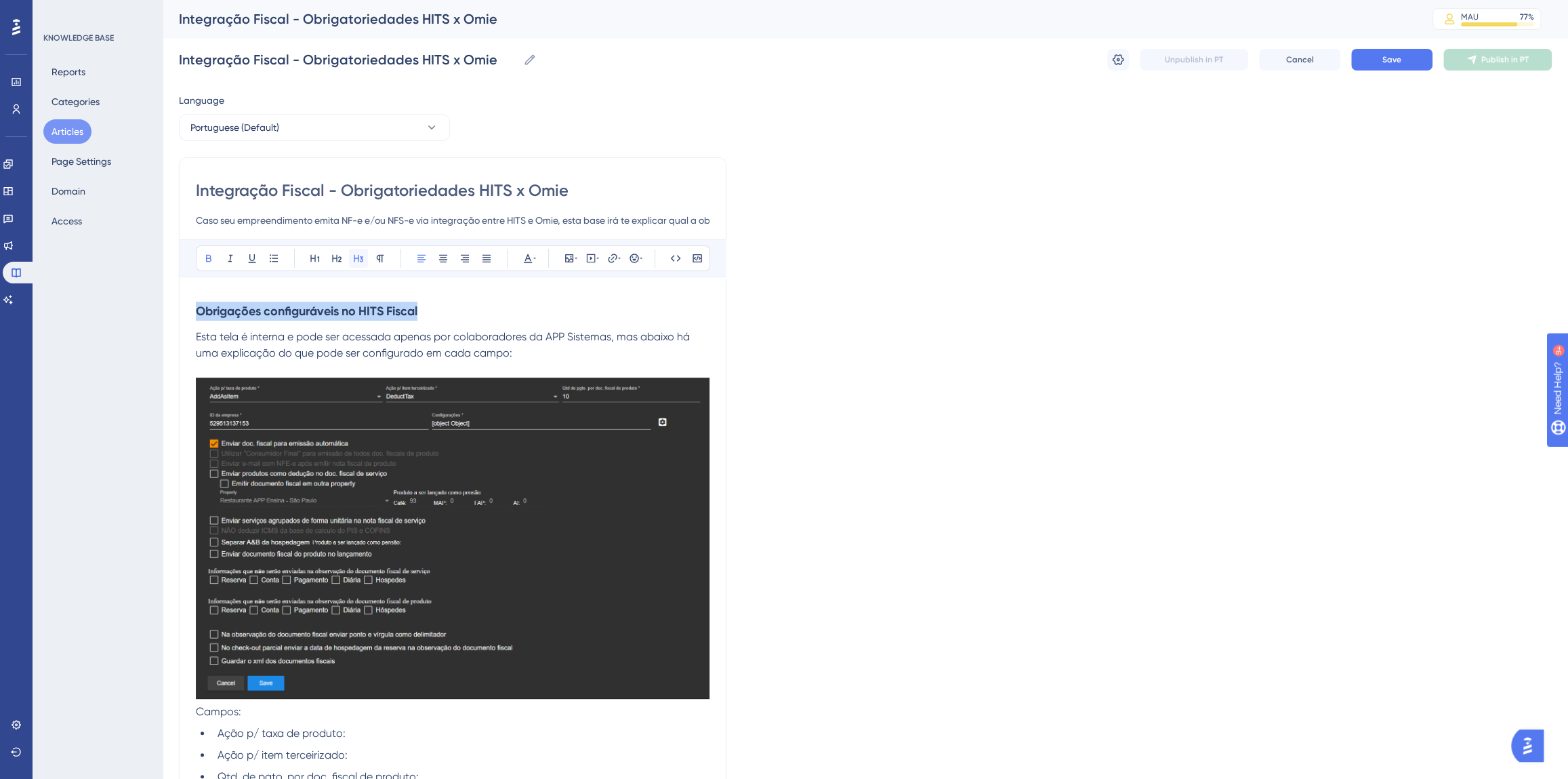
click at [353, 254] on icon at bounding box center [358, 258] width 11 height 11
click at [337, 256] on icon at bounding box center [336, 258] width 9 height 8
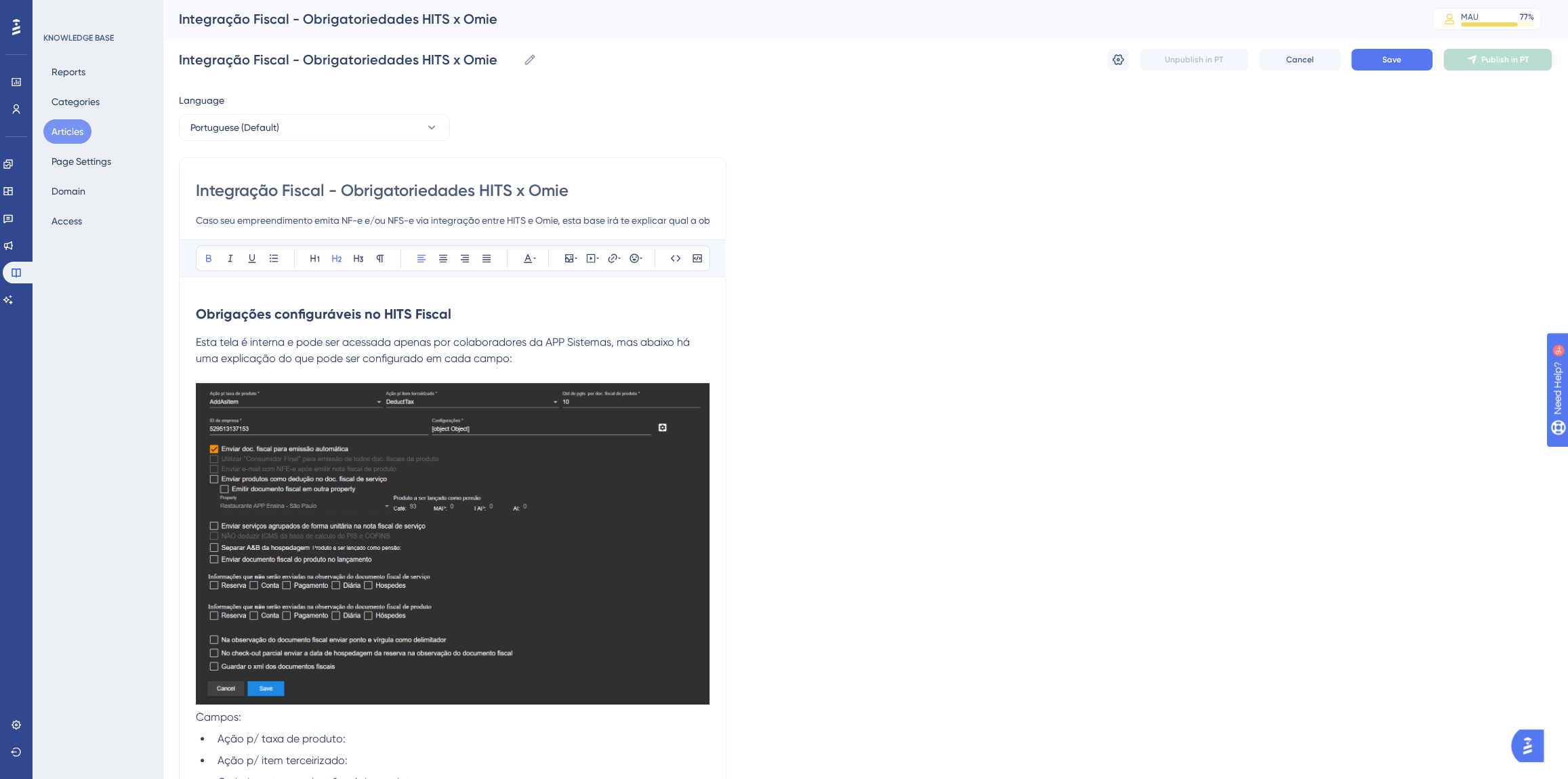
click at [302, 344] on span "Esta tela é interna e pode ser acessada apenas por colaboradores da APP Sistema…" at bounding box center [445, 350] width 497 height 29
click at [338, 304] on h2 "Obrigações configuráveis no HITS Fiscal" at bounding box center [453, 314] width 514 height 40
click at [319, 261] on icon at bounding box center [314, 258] width 11 height 11
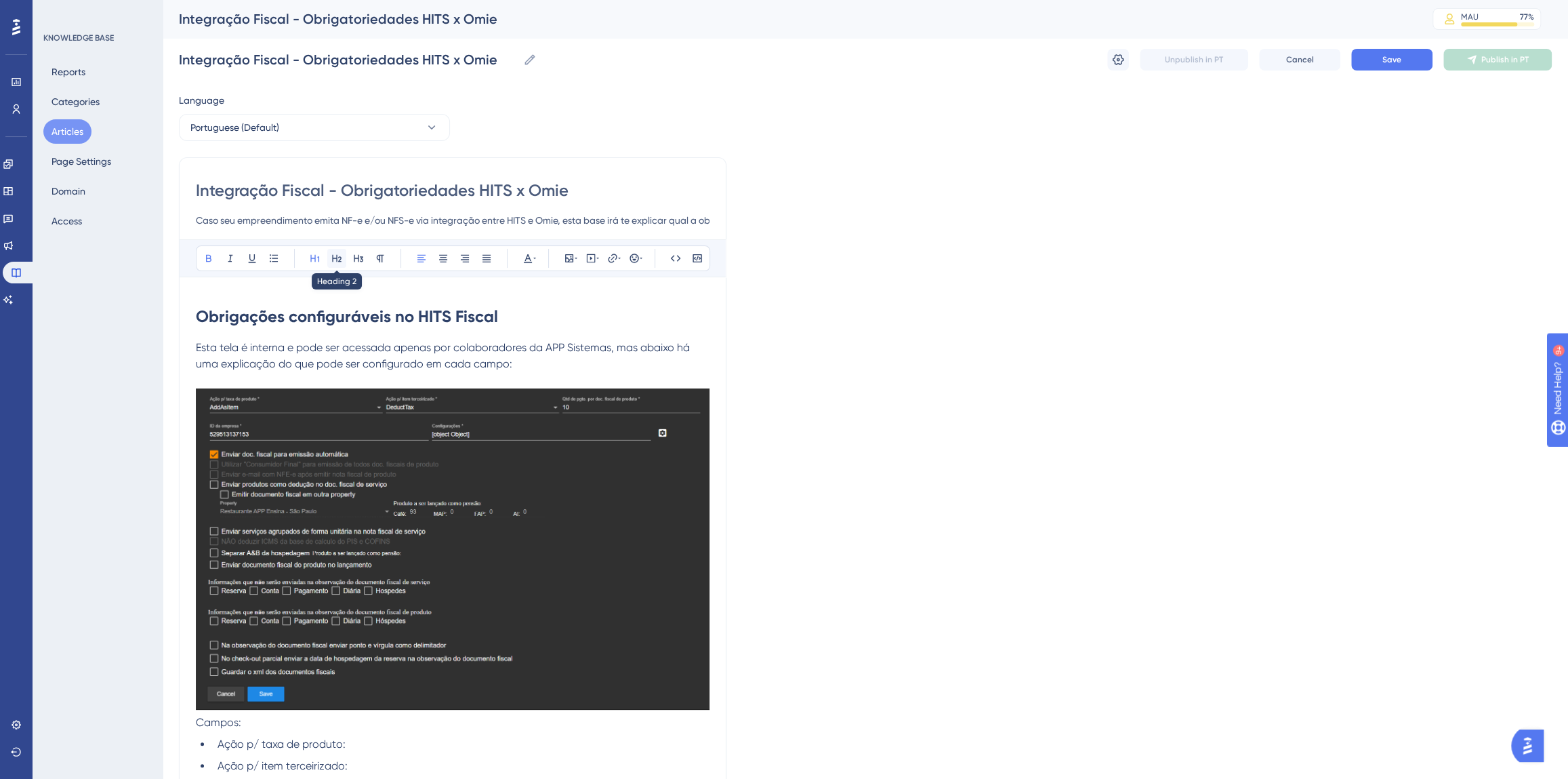
click at [339, 259] on icon at bounding box center [336, 258] width 9 height 8
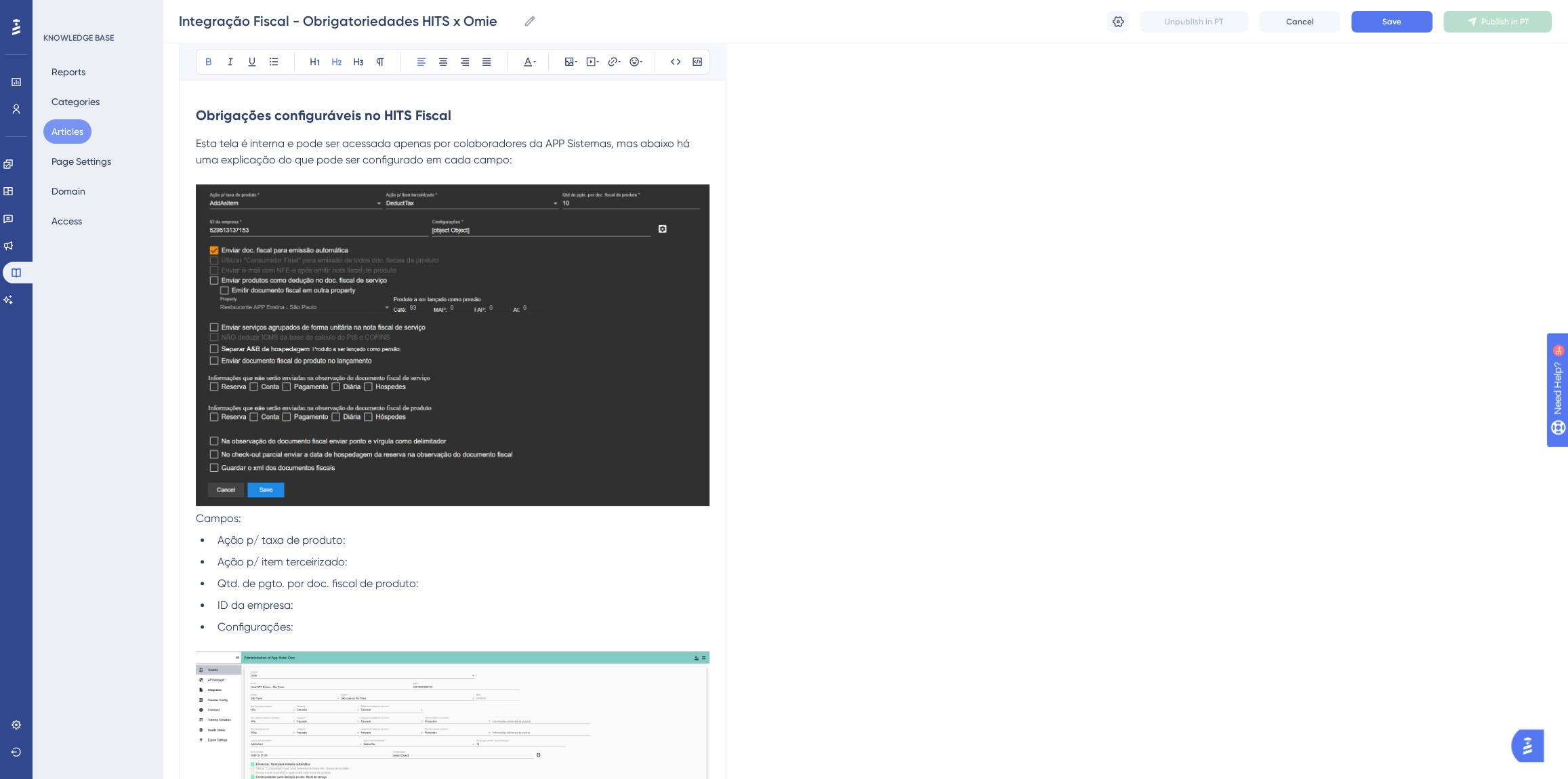
scroll to position [308, 0]
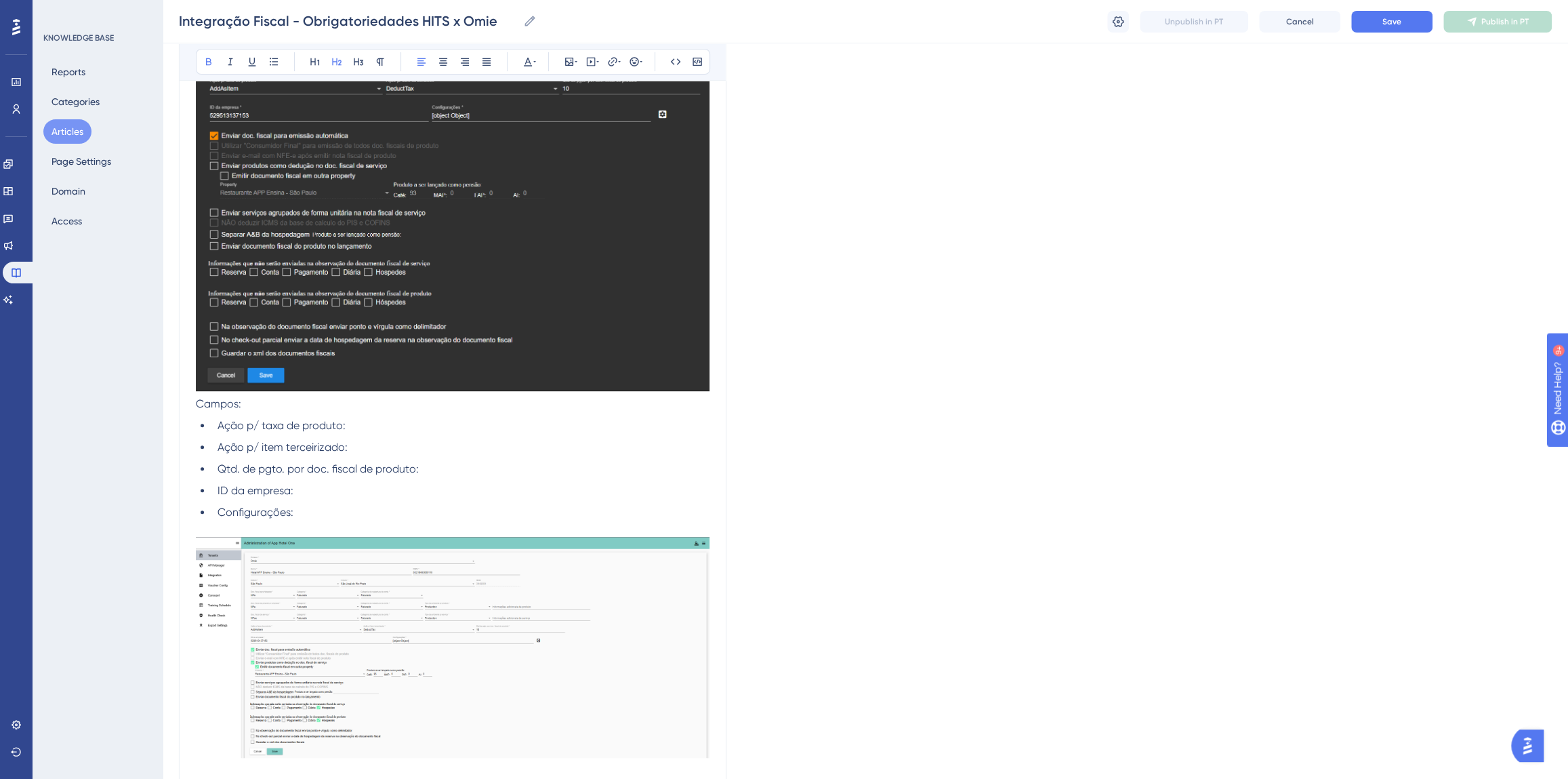
click at [227, 405] on span "Campos:" at bounding box center [219, 404] width 45 height 13
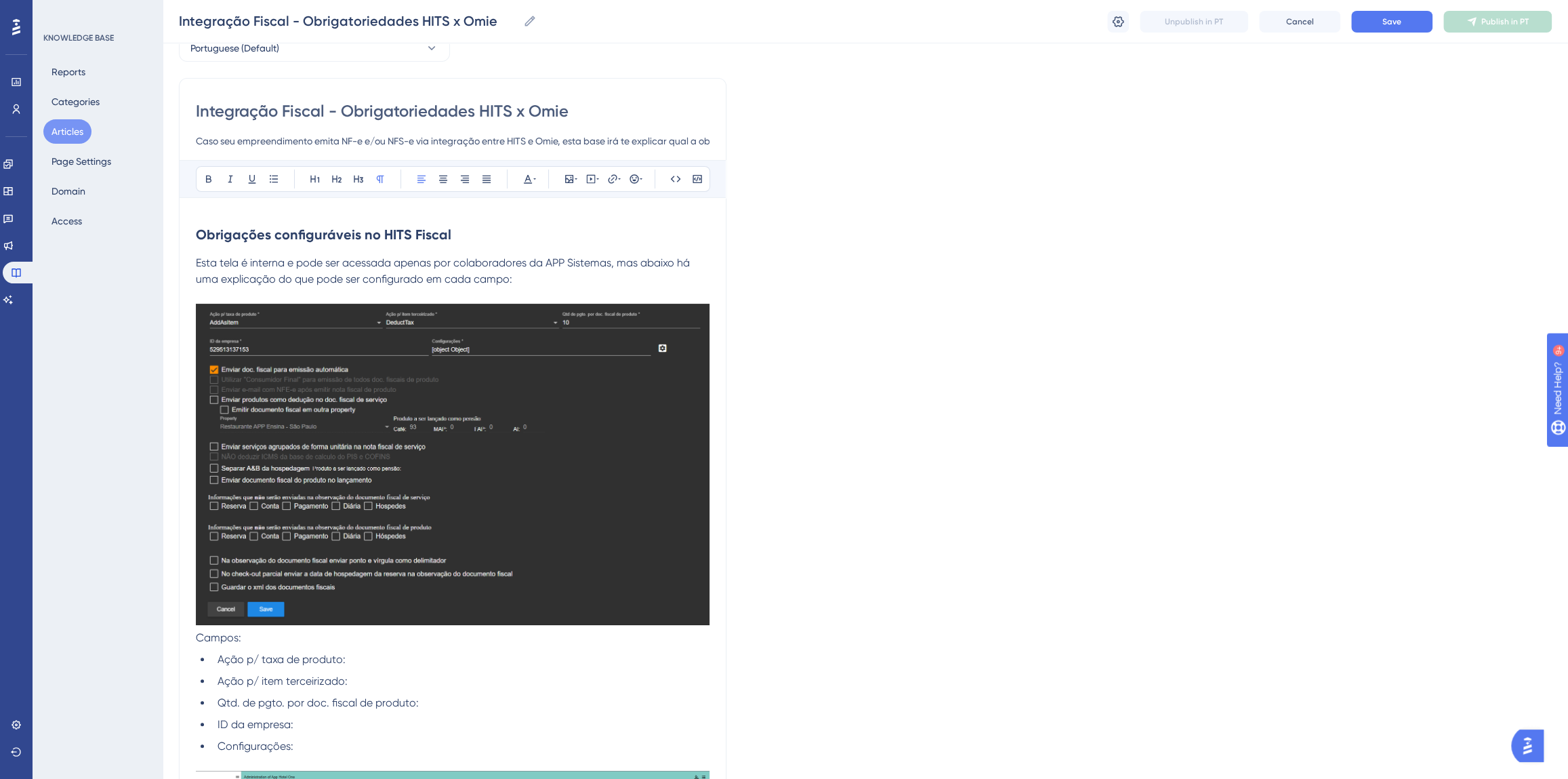
scroll to position [61, 0]
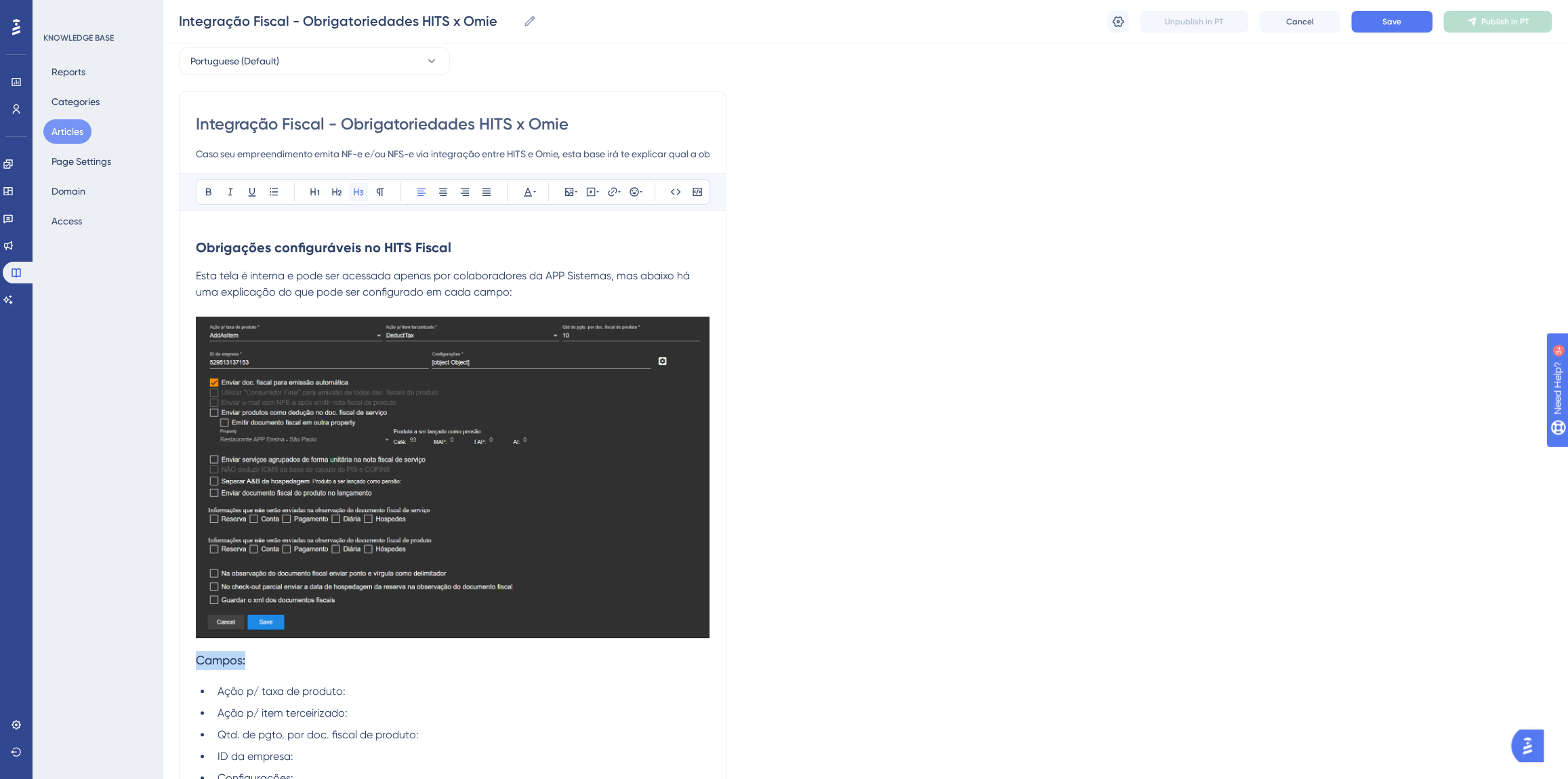
click at [360, 194] on icon at bounding box center [358, 192] width 9 height 8
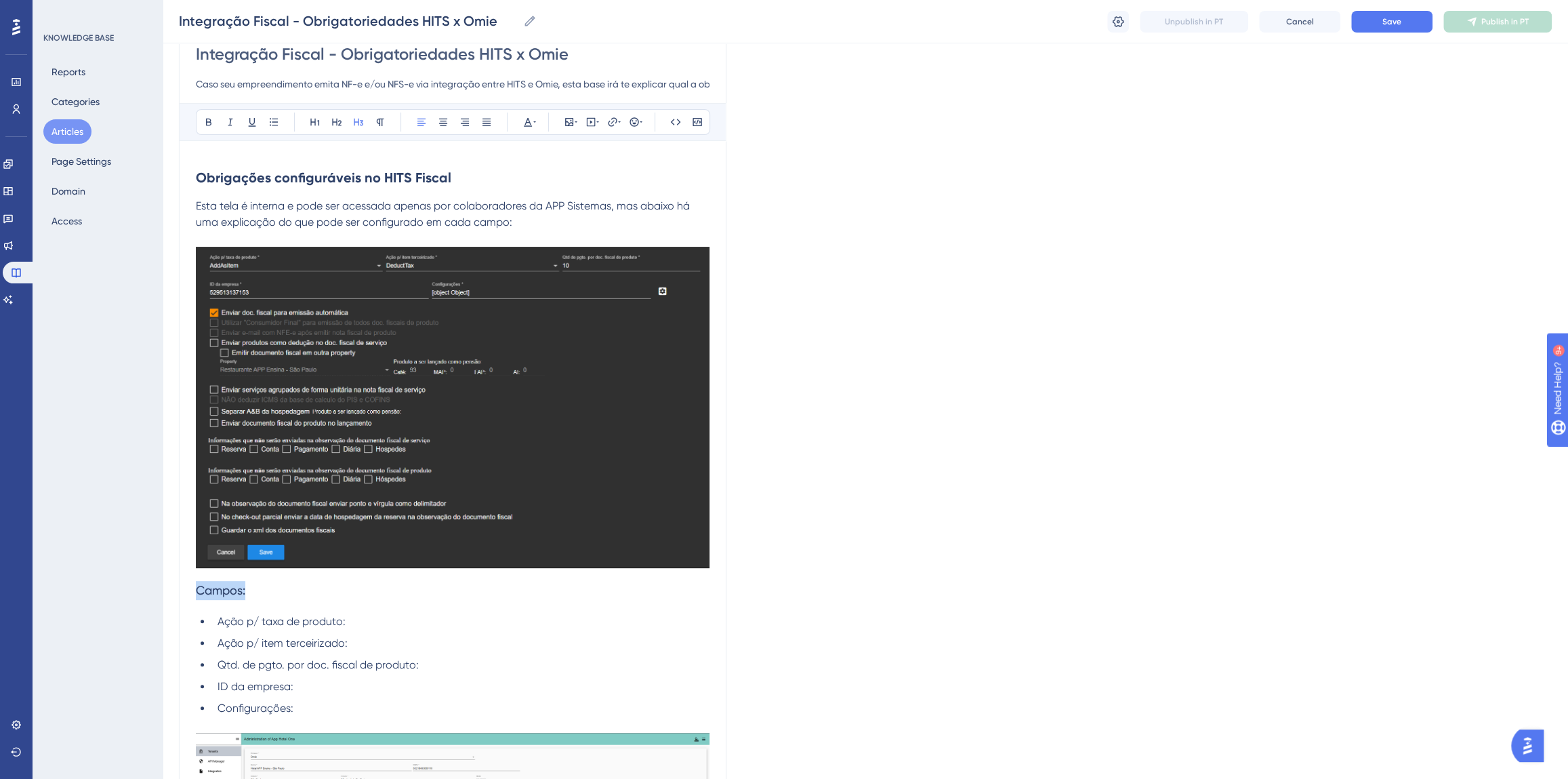
scroll to position [184, 0]
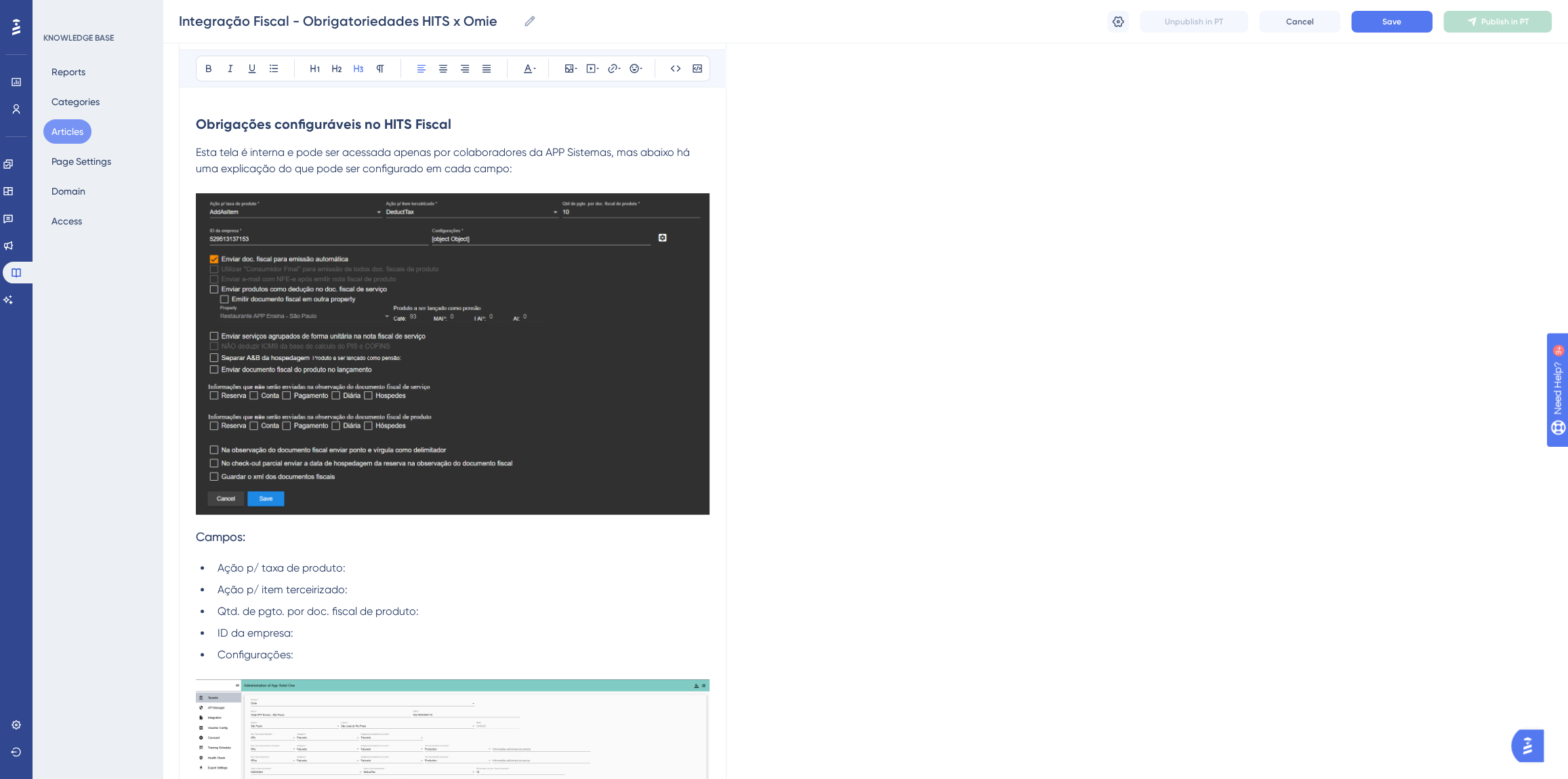
click at [348, 647] on li "Configurações:" at bounding box center [461, 654] width 498 height 16
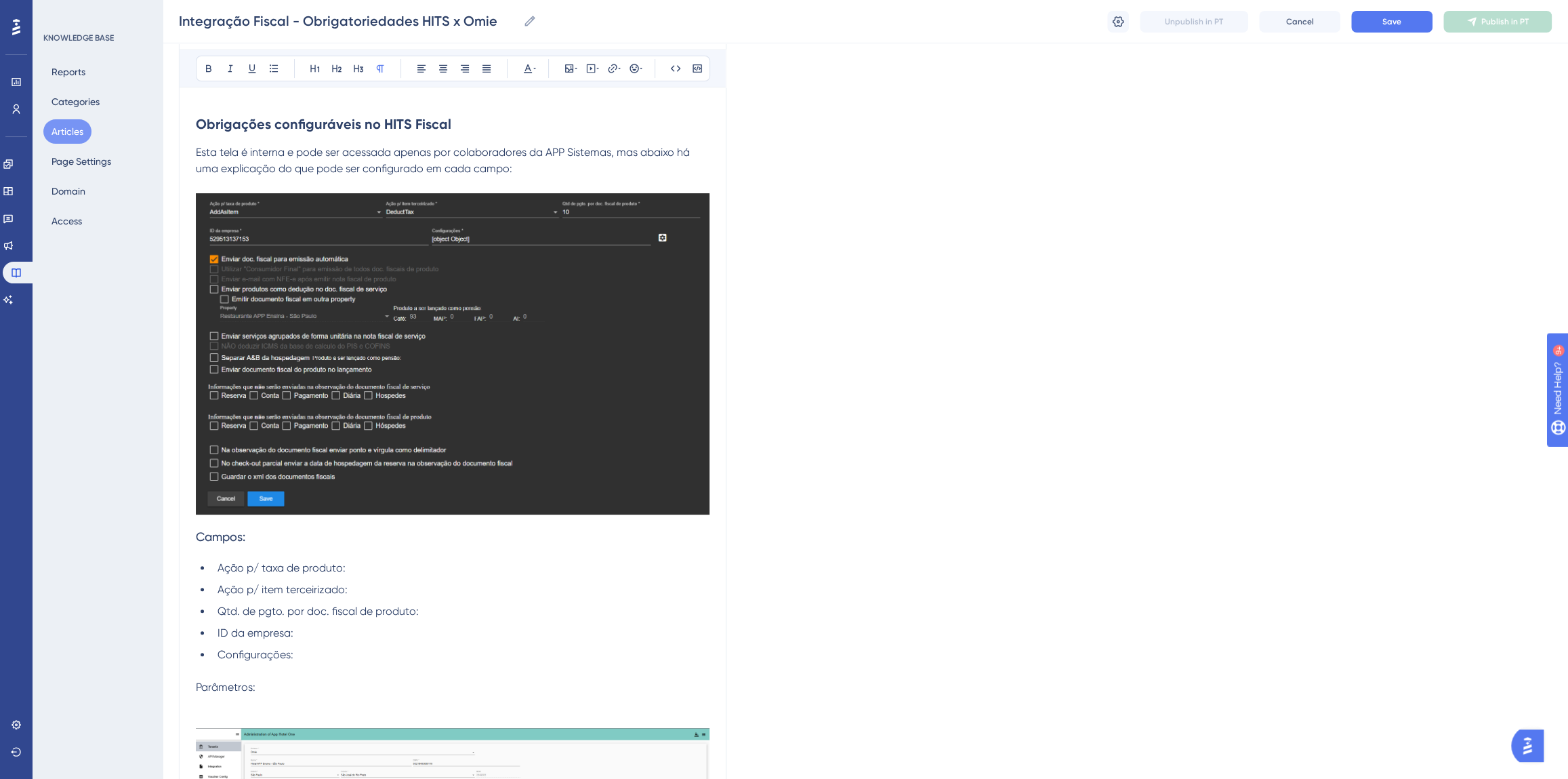
click at [224, 688] on span "Parâmetros:" at bounding box center [226, 687] width 59 height 13
click at [353, 67] on icon at bounding box center [358, 68] width 11 height 11
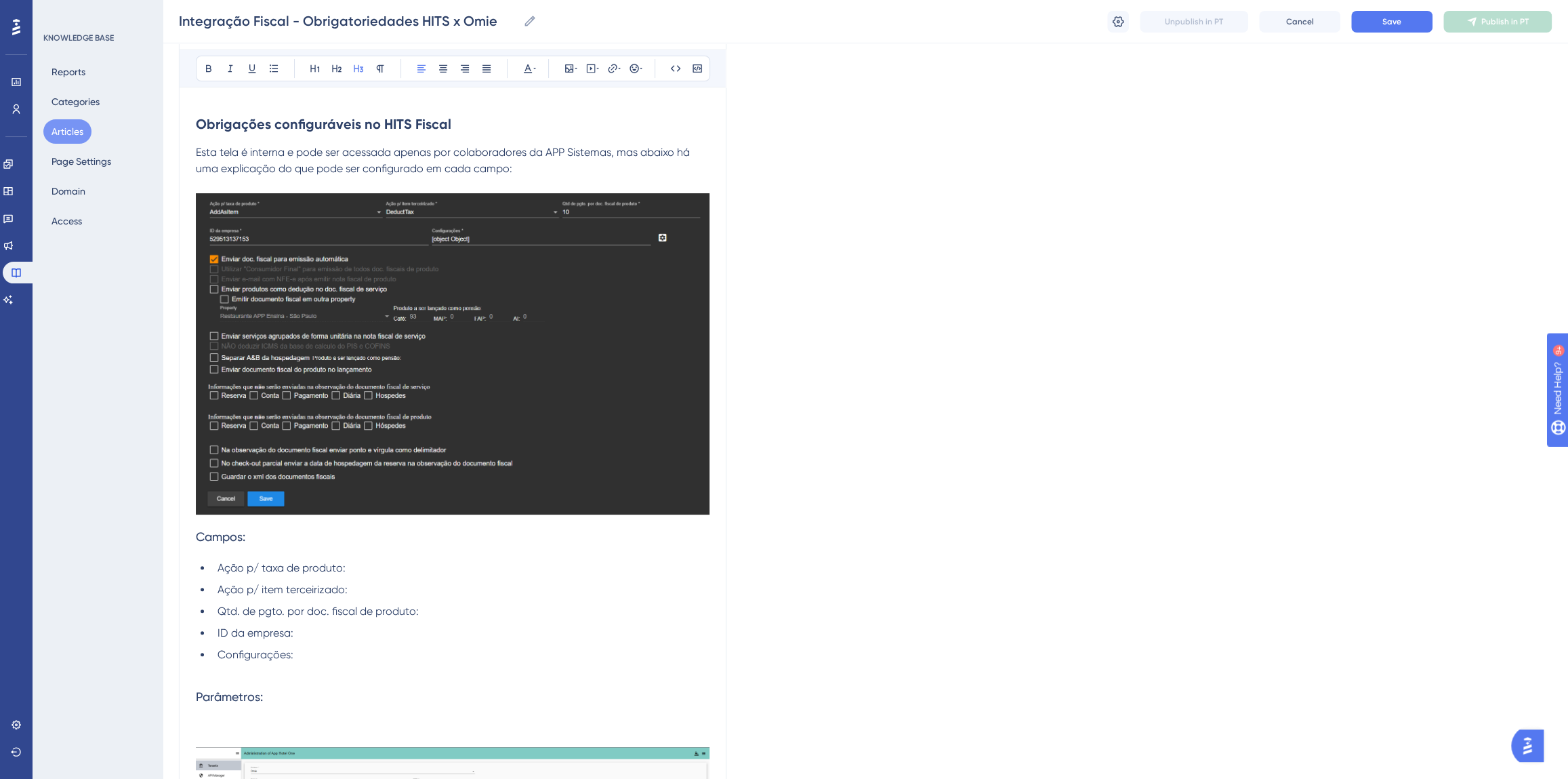
click at [234, 726] on p at bounding box center [453, 722] width 514 height 16
click at [280, 65] on button at bounding box center [273, 68] width 19 height 19
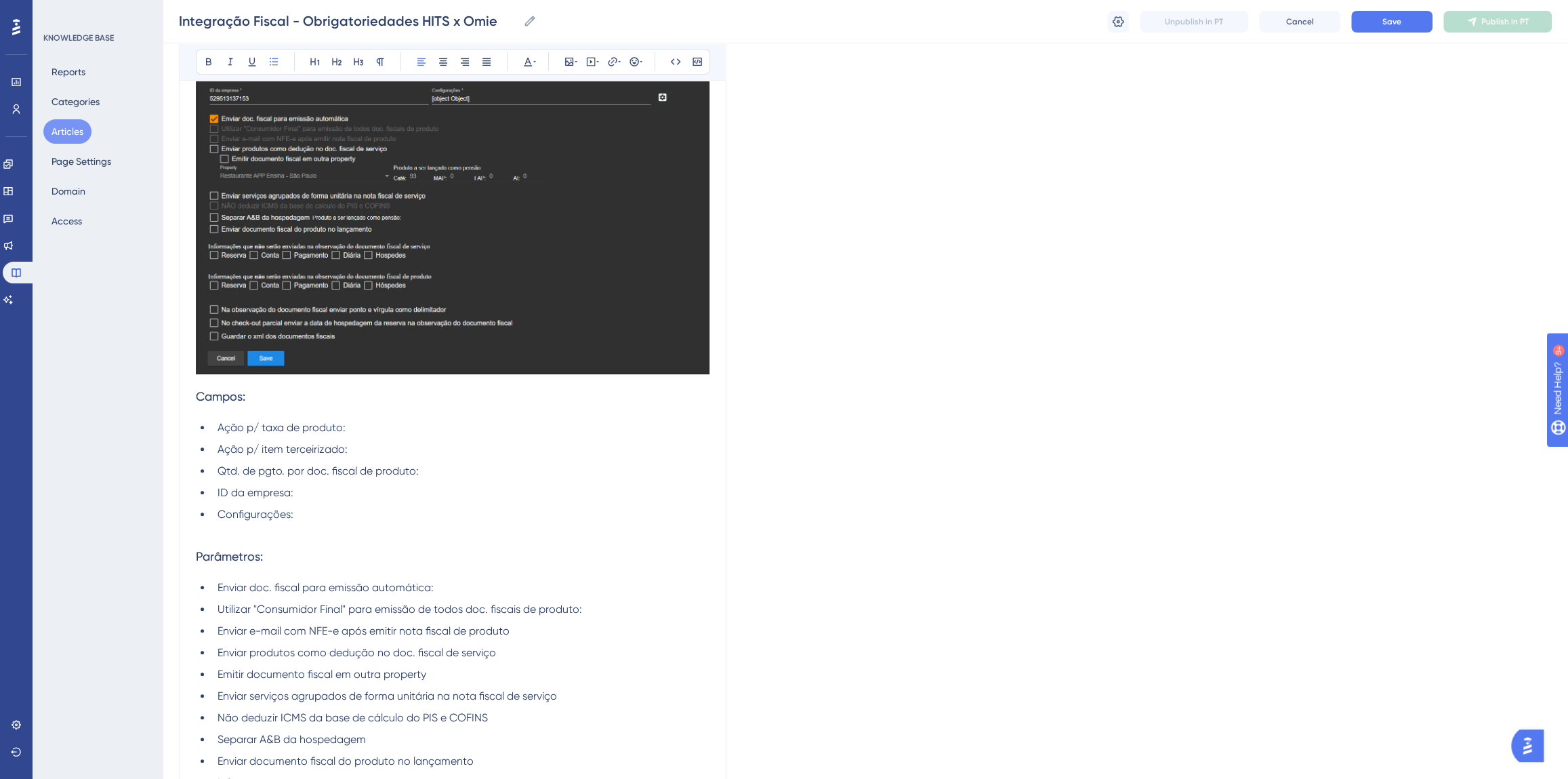
scroll to position [334, 0]
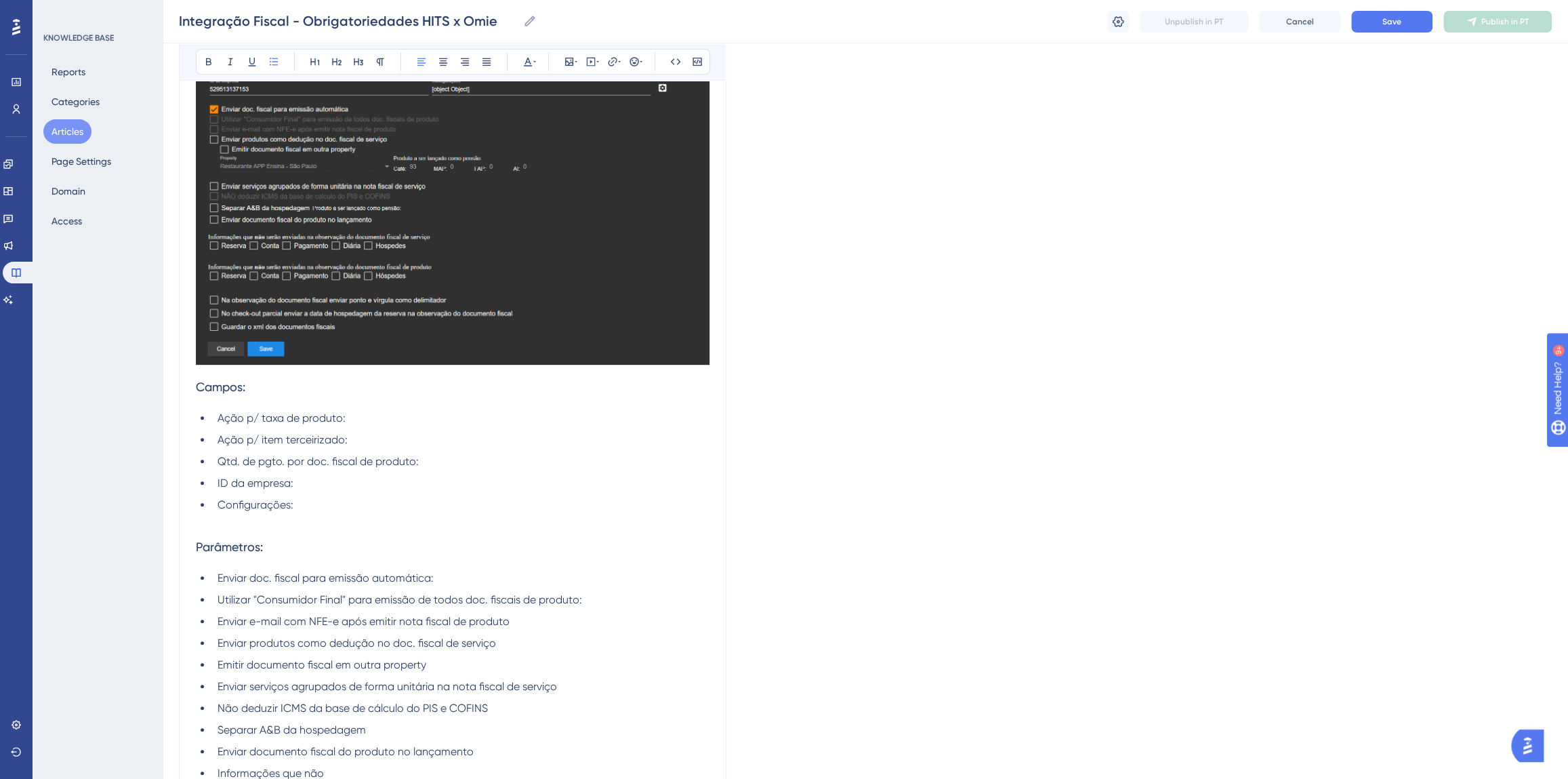
click at [362, 771] on li "Informações que não" at bounding box center [461, 773] width 498 height 16
click at [441, 772] on span "Informações que não serão enviadas na observação do documento fiscal de serviço" at bounding box center [428, 773] width 420 height 13
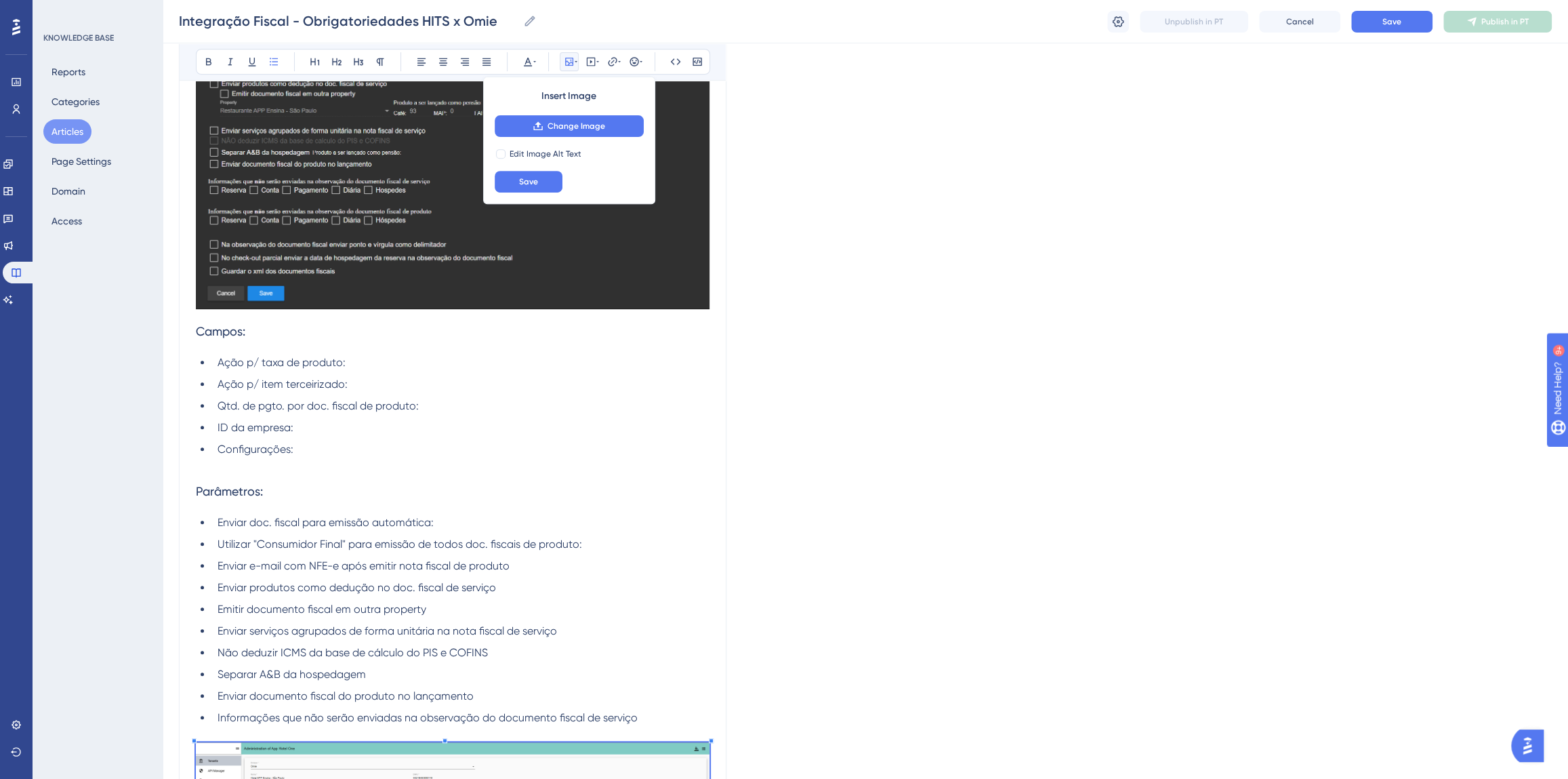
click at [442, 726] on p at bounding box center [453, 734] width 514 height 16
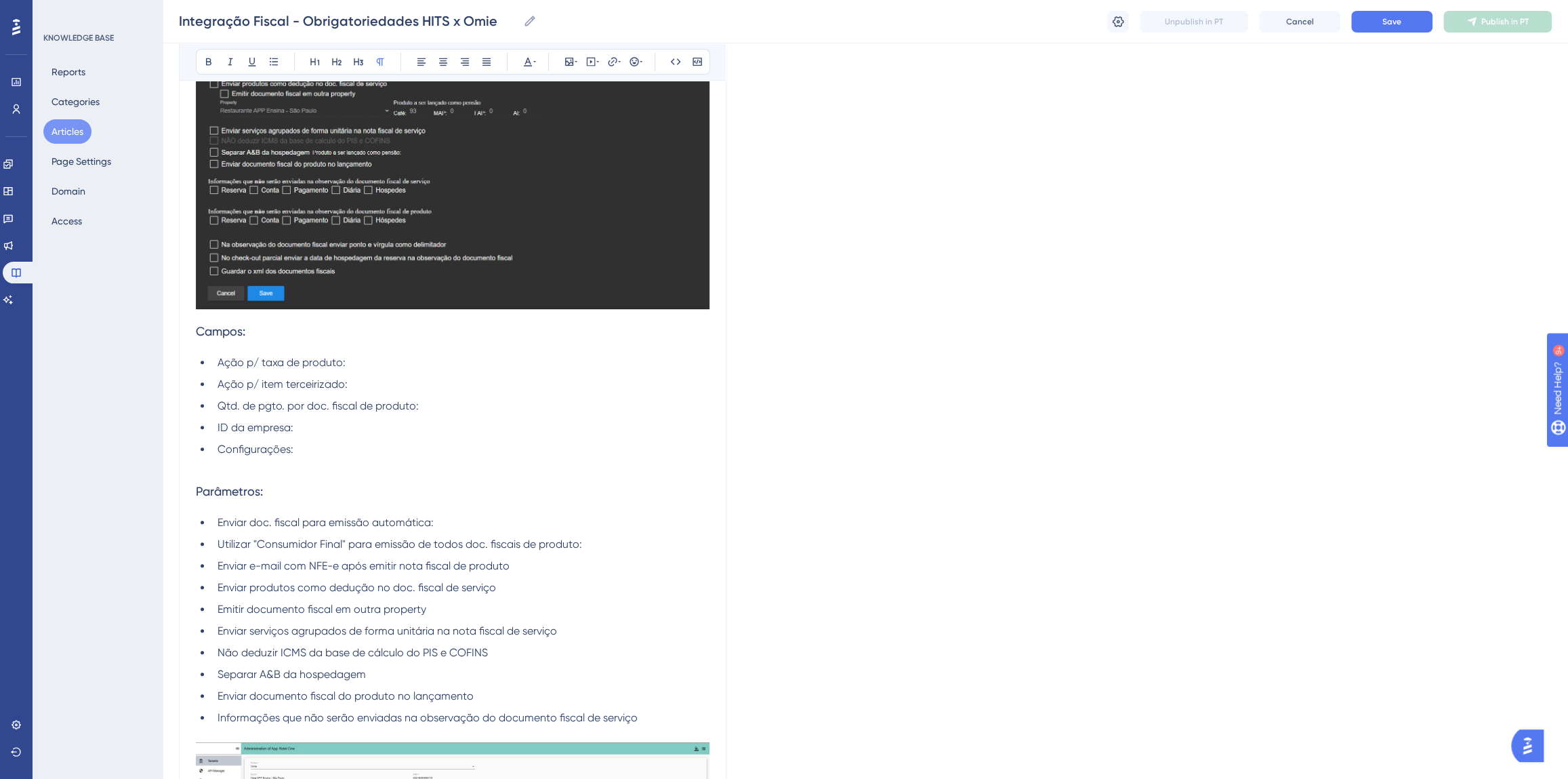
click at [442, 721] on span "Informações que não serão enviadas na observação do documento fiscal de serviço" at bounding box center [428, 717] width 420 height 13
click at [649, 710] on li "Informações que não serão enviadas na observação do documento fiscal de serviço" at bounding box center [461, 717] width 498 height 16
click at [636, 718] on span "Informações que não serão enviadas na observação do documento fiscal de serviço" at bounding box center [428, 717] width 420 height 13
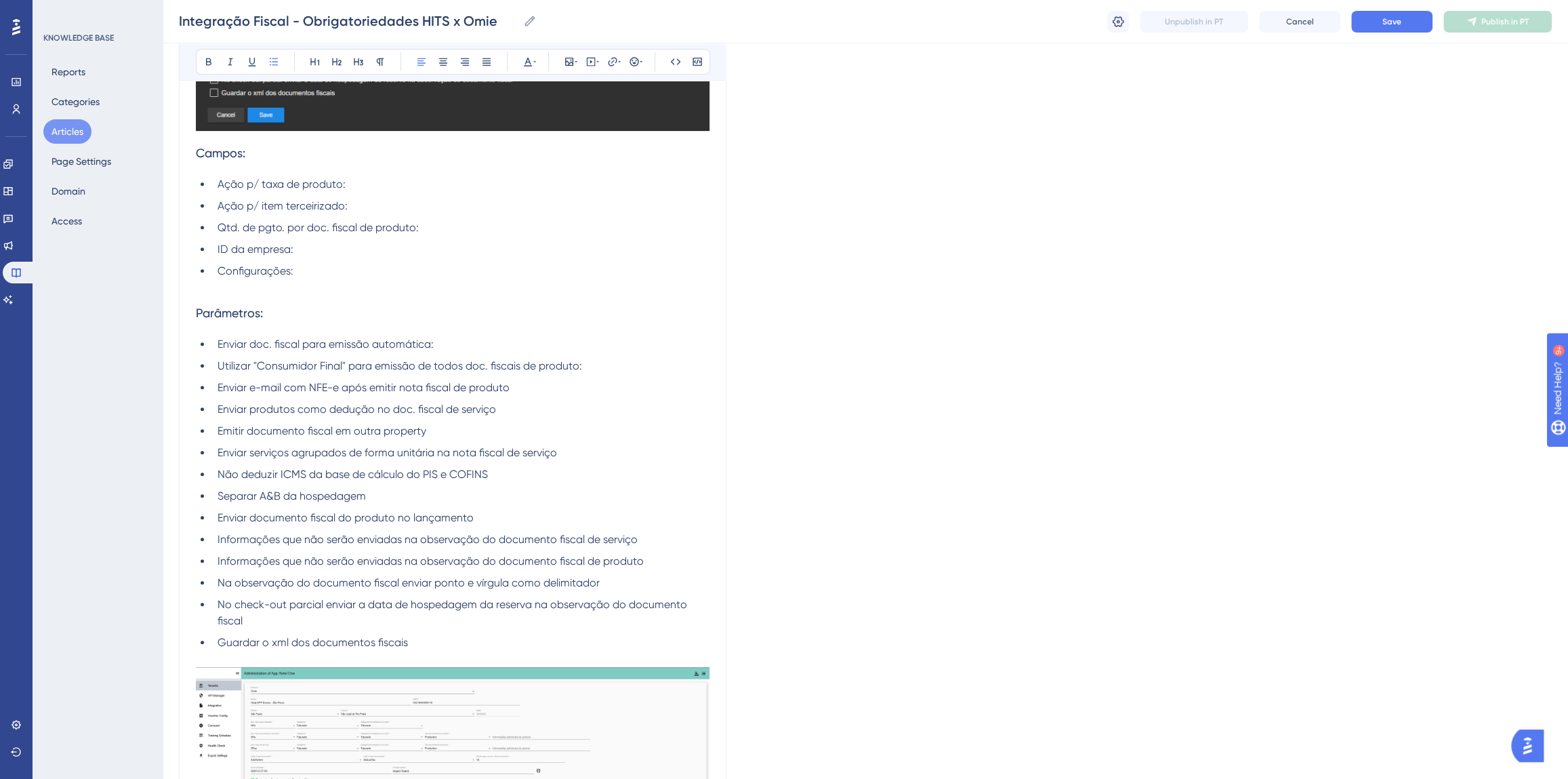
scroll to position [684, 0]
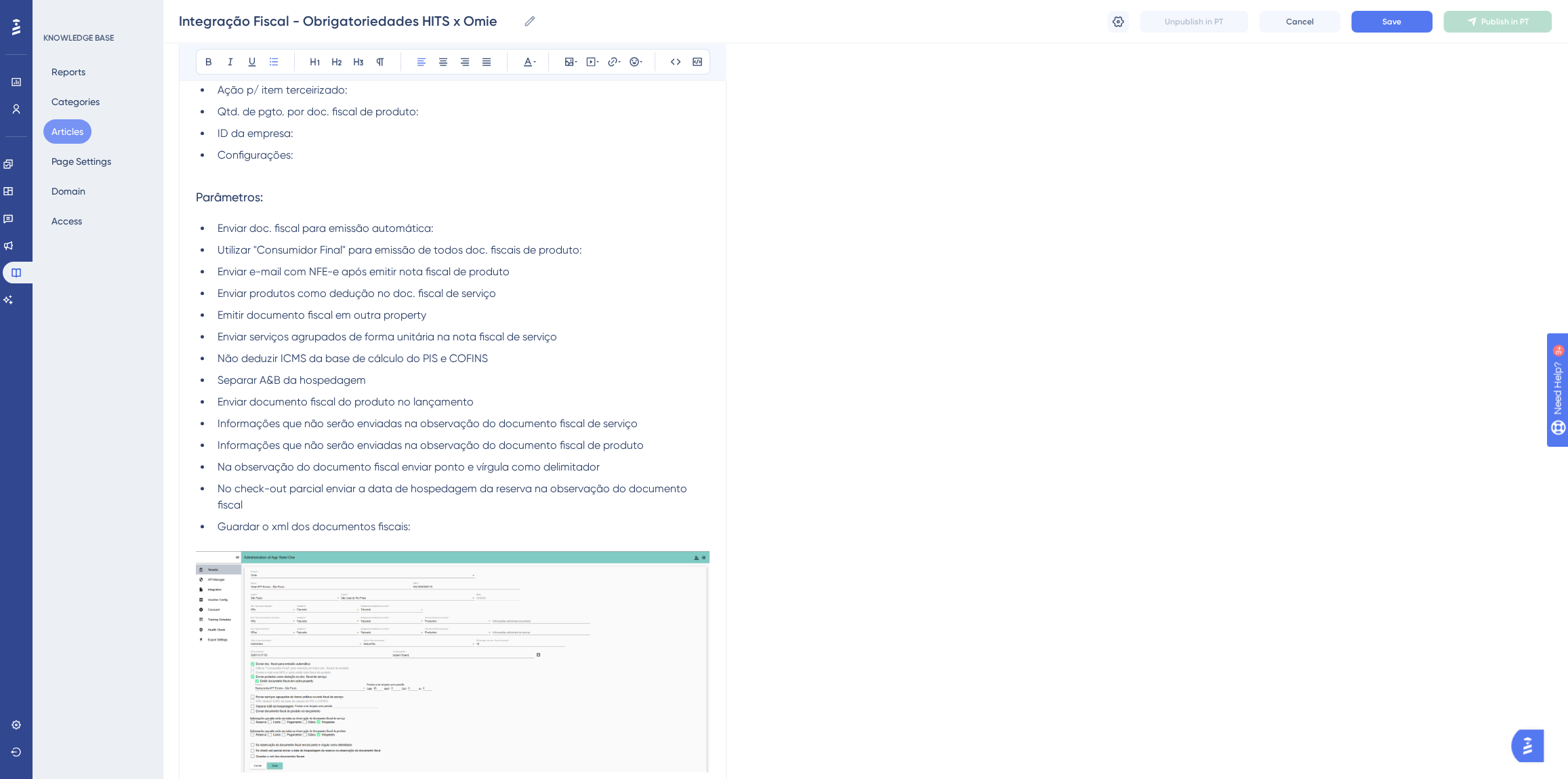
click at [397, 502] on li "No check-out parcial enviar a data de hospedagem da reserva na observação do do…" at bounding box center [461, 497] width 498 height 33
click at [621, 465] on li "Na observação do documento fiscal enviar ponto e vírgula como delimitador" at bounding box center [461, 467] width 498 height 16
copy span ":"
click at [650, 445] on li "Informações que não serão enviadas na observação do documento fiscal de produto" at bounding box center [461, 445] width 498 height 16
click at [644, 421] on li "Informações que não serão enviadas na observação do documento fiscal de serviço" at bounding box center [461, 423] width 498 height 16
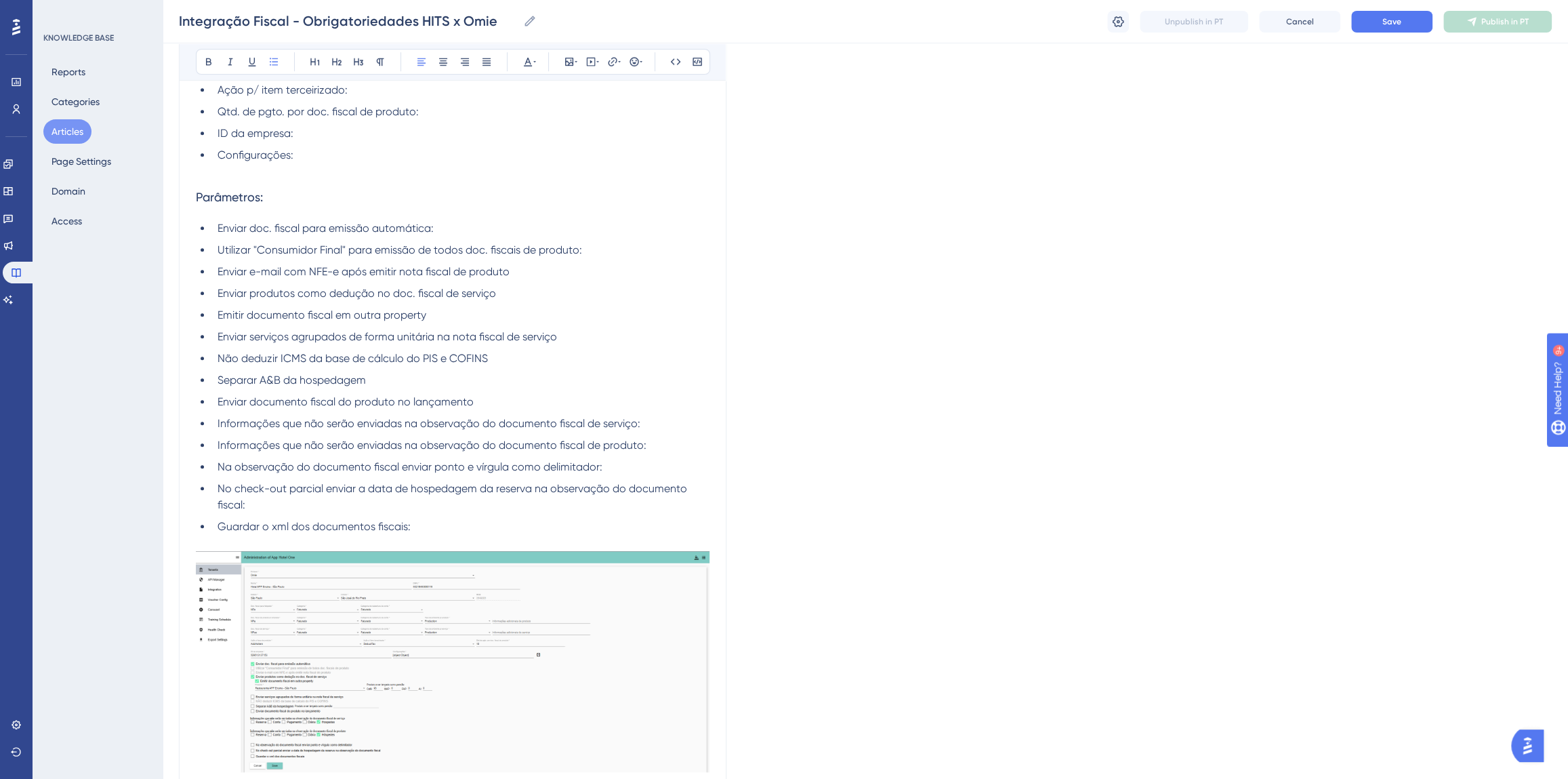
click at [524, 400] on li "Enviar documento fiscal do produto no lançamento" at bounding box center [461, 402] width 498 height 16
click at [413, 374] on li "Separar A&B da hospedagem" at bounding box center [461, 380] width 498 height 16
click at [498, 354] on li "Não deduzir ICMS da base de cálculo do PIS e COFINS" at bounding box center [461, 358] width 498 height 16
click at [589, 338] on li "Enviar serviços agrupados de forma unitária na nota fiscal de serviço" at bounding box center [461, 336] width 498 height 16
click at [454, 313] on li "Emitir documento fiscal em outra property" at bounding box center [461, 315] width 498 height 16
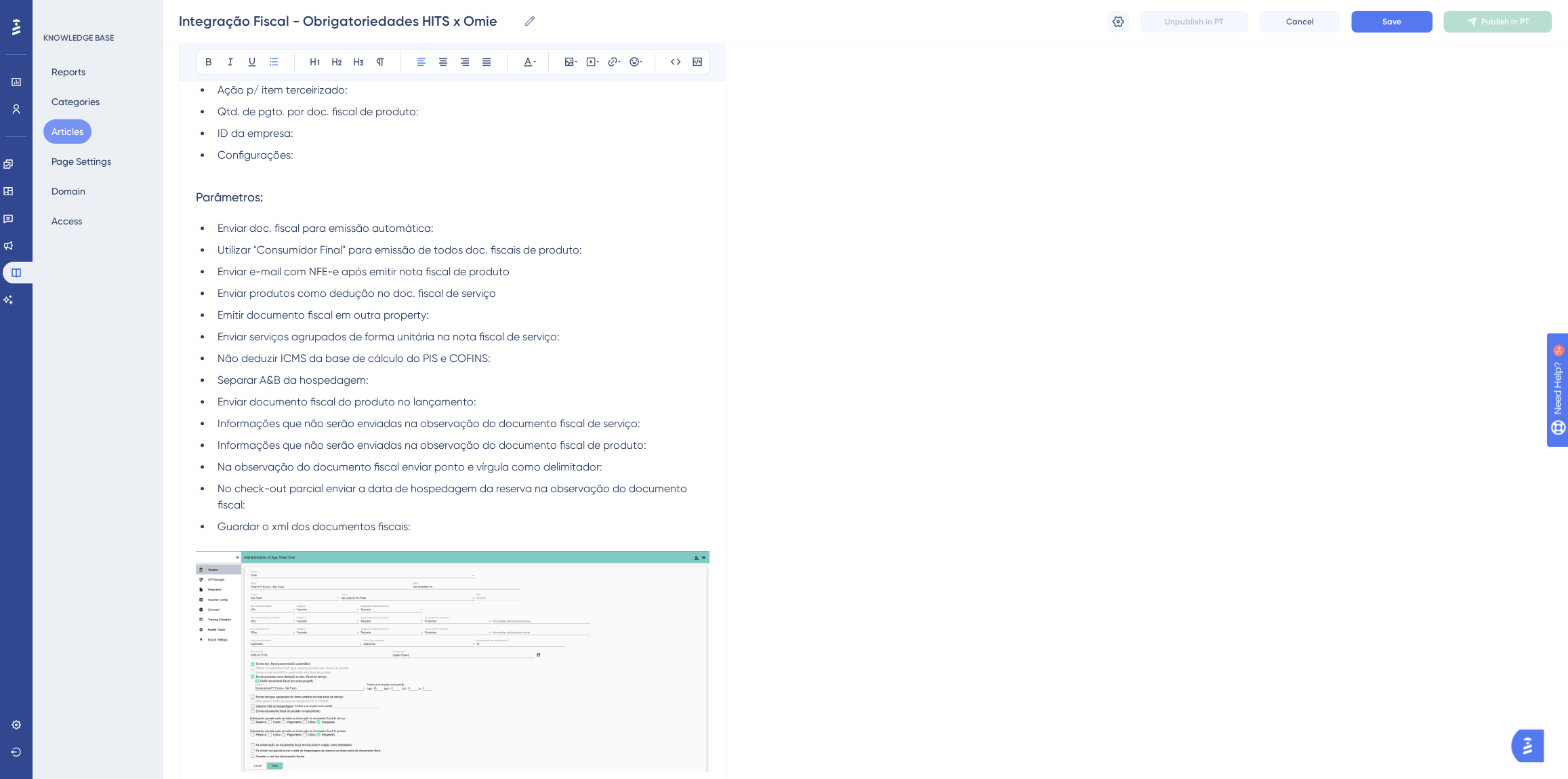
click at [532, 295] on li "Enviar produtos como dedução no doc. fiscal de serviço" at bounding box center [461, 293] width 498 height 16
click at [531, 271] on li "Enviar e-mail com NFE-e após emitir nota fiscal de produto" at bounding box center [461, 271] width 498 height 16
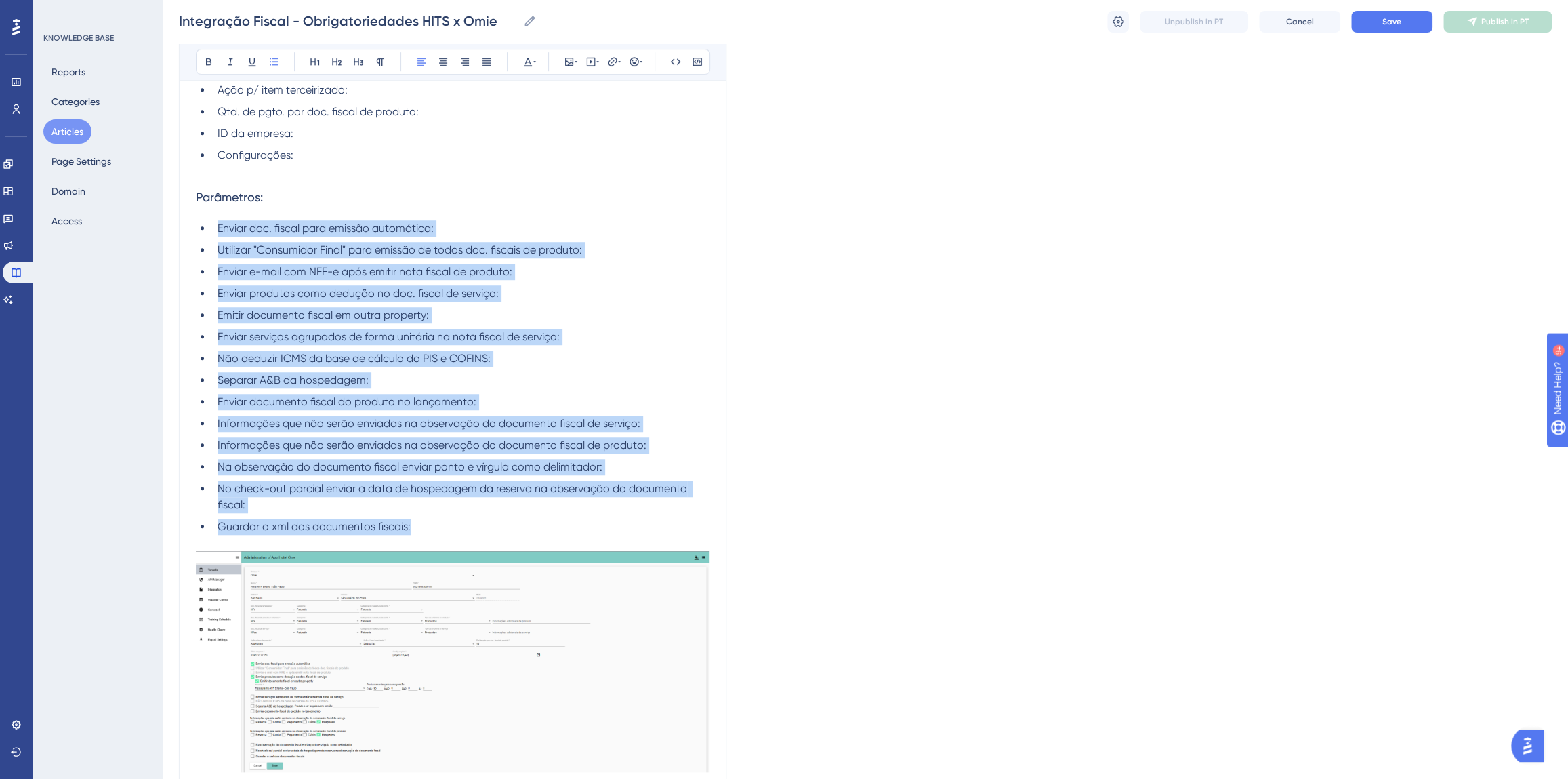
drag, startPoint x: 425, startPoint y: 527, endPoint x: 214, endPoint y: 229, distance: 365.1
click at [214, 229] on ul "Enviar doc. fiscal para emissão automática: Utilizar "Consumidor Final" para em…" at bounding box center [453, 377] width 514 height 314
click at [210, 59] on icon at bounding box center [208, 61] width 11 height 11
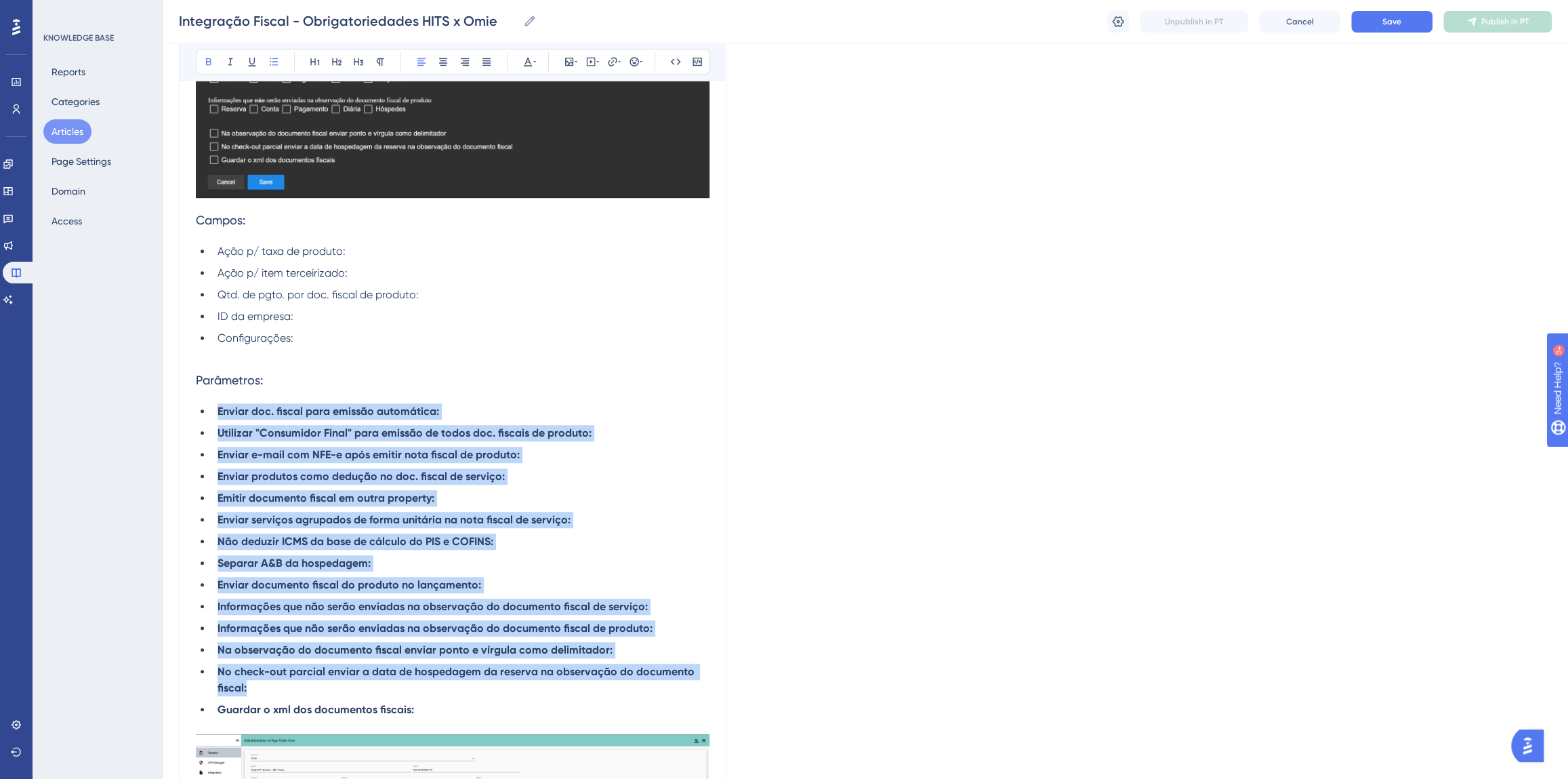
scroll to position [499, 0]
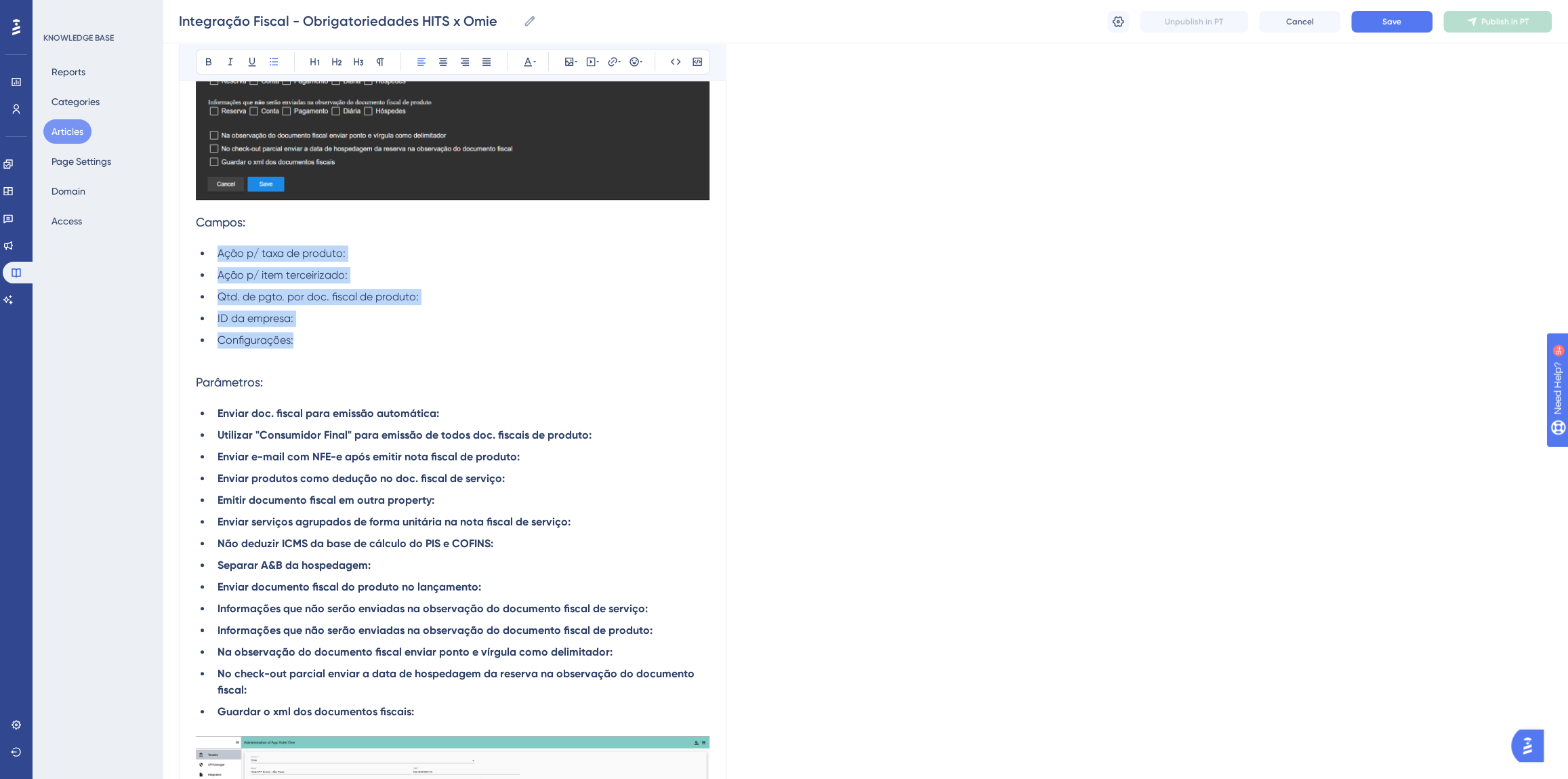
drag, startPoint x: 253, startPoint y: 305, endPoint x: 217, endPoint y: 253, distance: 63.2
click at [217, 253] on ul "Ação p/ taxa de produto: Ação p/ item terceirizado: Qtd. de pgto. por doc. fisc…" at bounding box center [453, 297] width 514 height 103
click at [211, 61] on icon at bounding box center [208, 61] width 11 height 11
click at [406, 391] on h3 "Parâmetros:" at bounding box center [453, 382] width 514 height 35
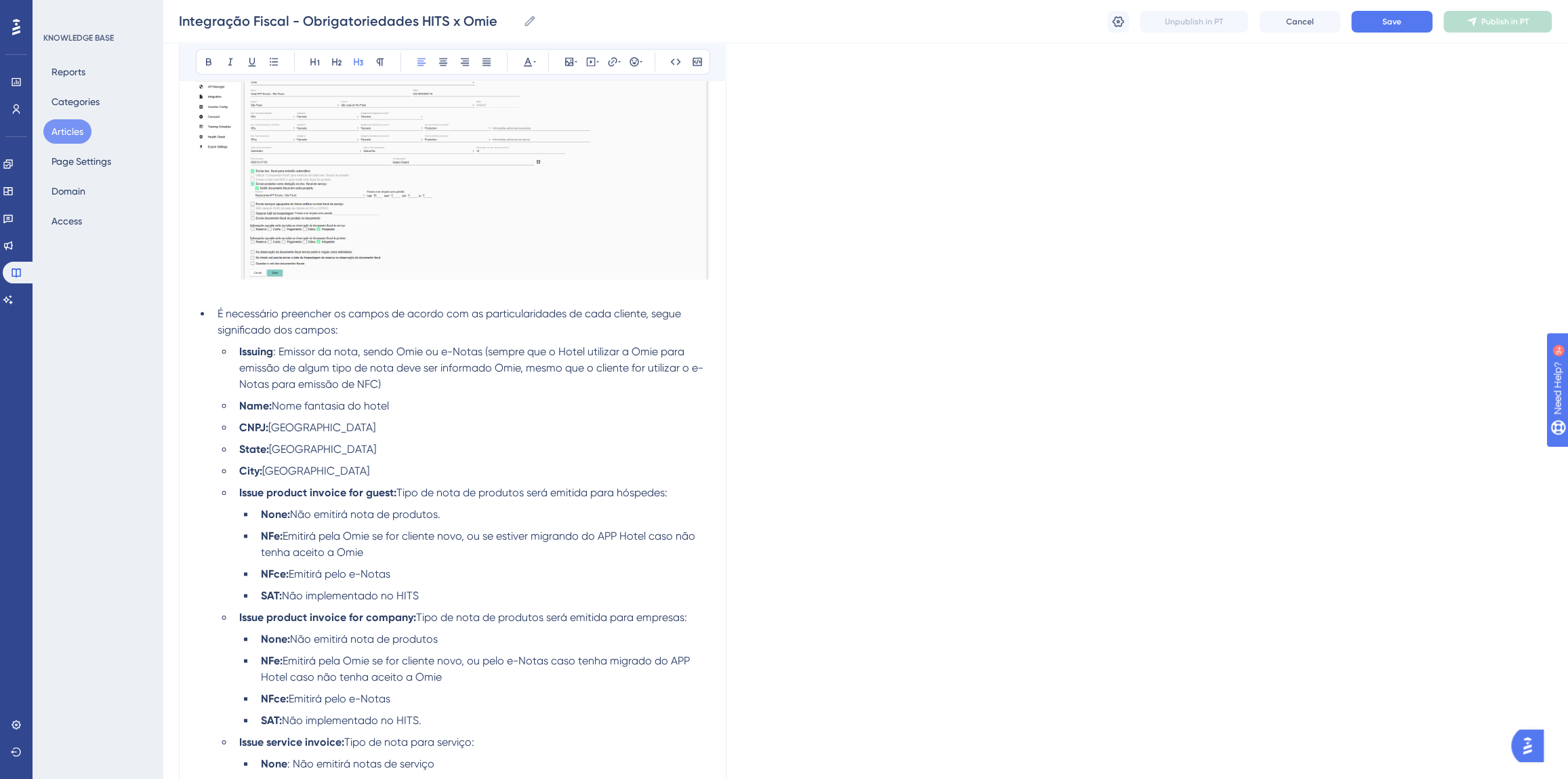
scroll to position [746, 0]
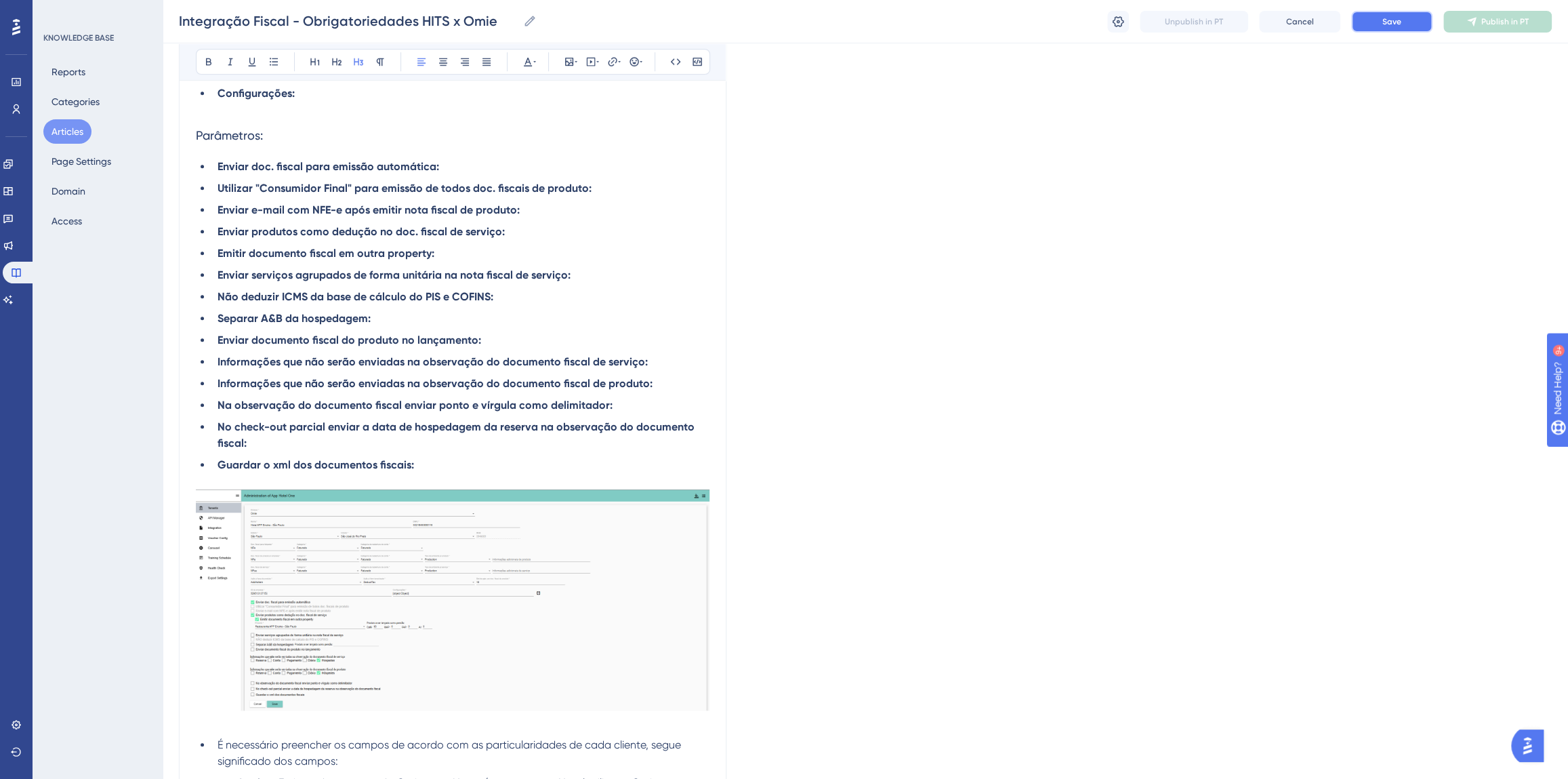
click at [1389, 29] on button "Save" at bounding box center [1392, 21] width 81 height 22
click at [13, 297] on link at bounding box center [8, 300] width 11 height 22
